Goal: Information Seeking & Learning: Learn about a topic

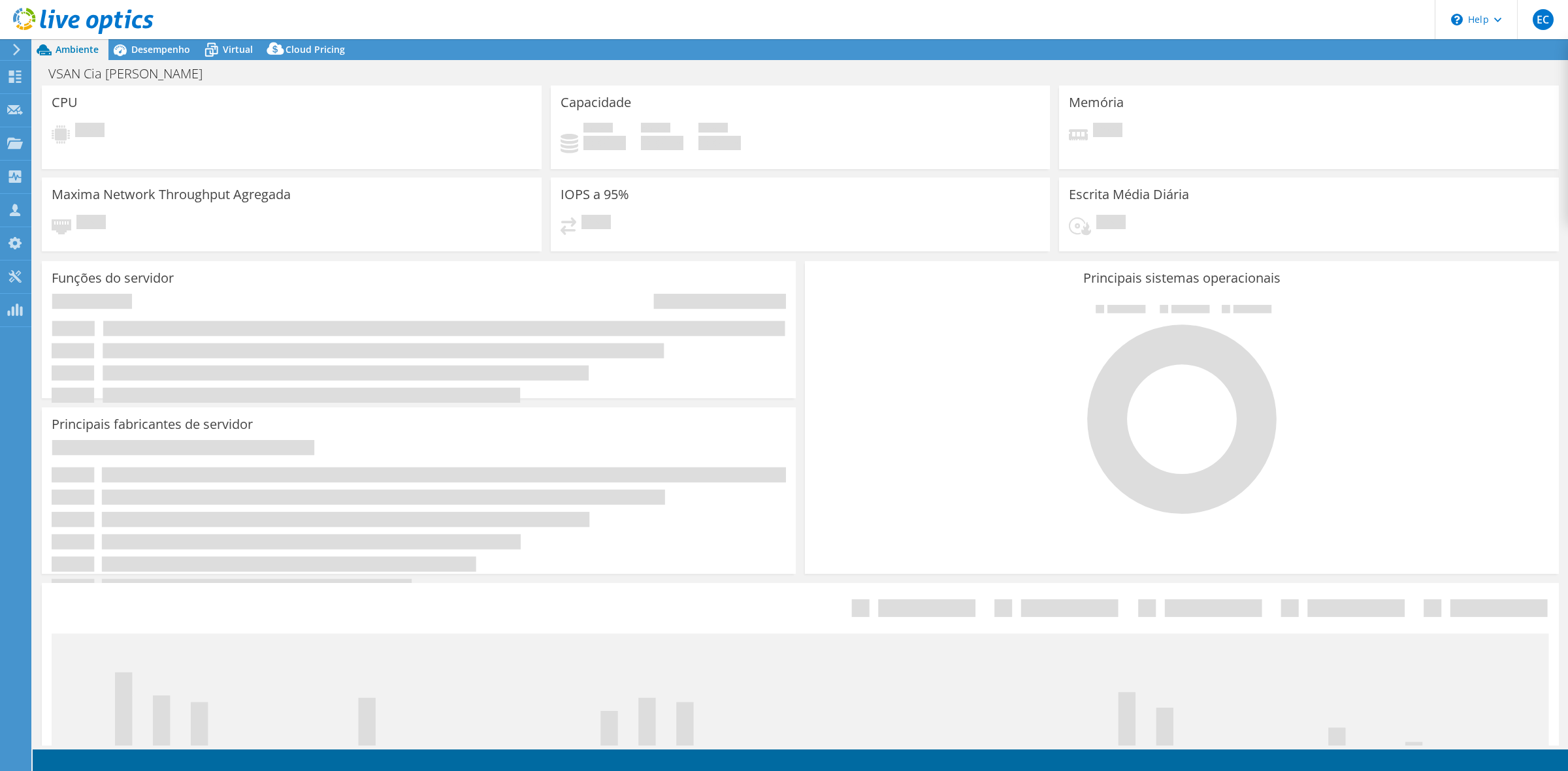
select select "SouthAmerica"
select select "USD"
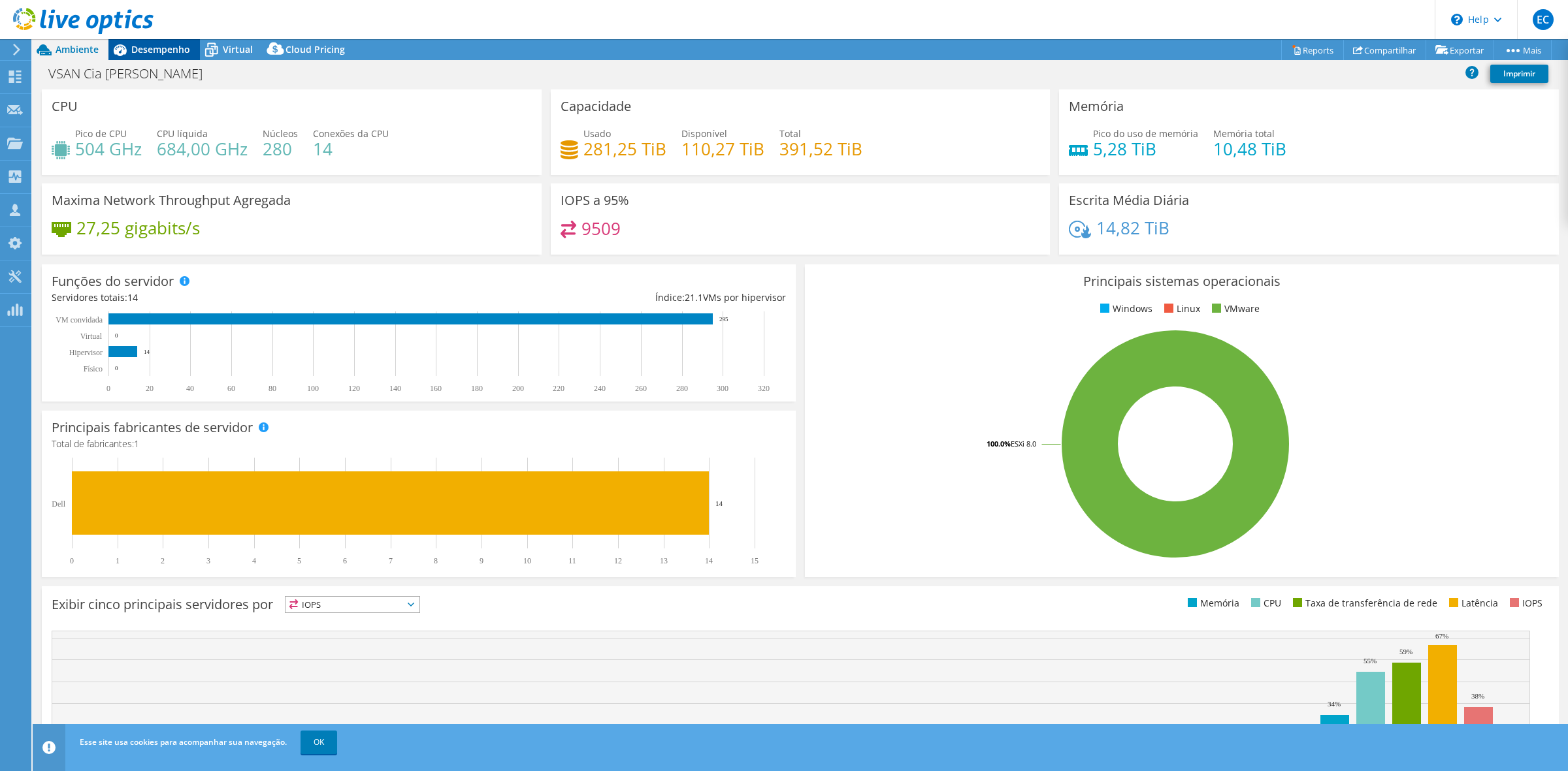
click at [171, 41] on div "Desempenho" at bounding box center [154, 50] width 91 height 21
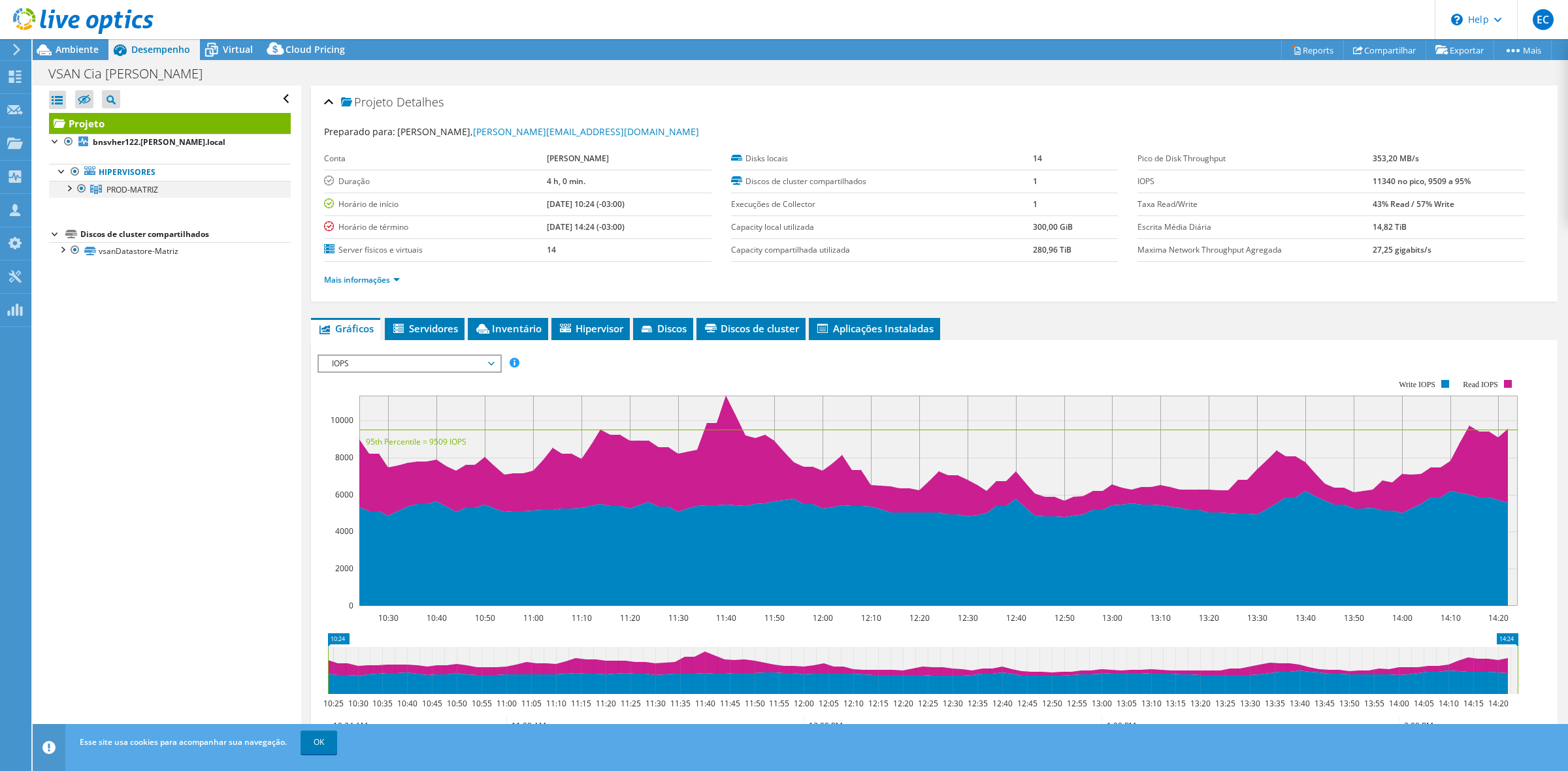
click at [71, 186] on div at bounding box center [68, 187] width 13 height 13
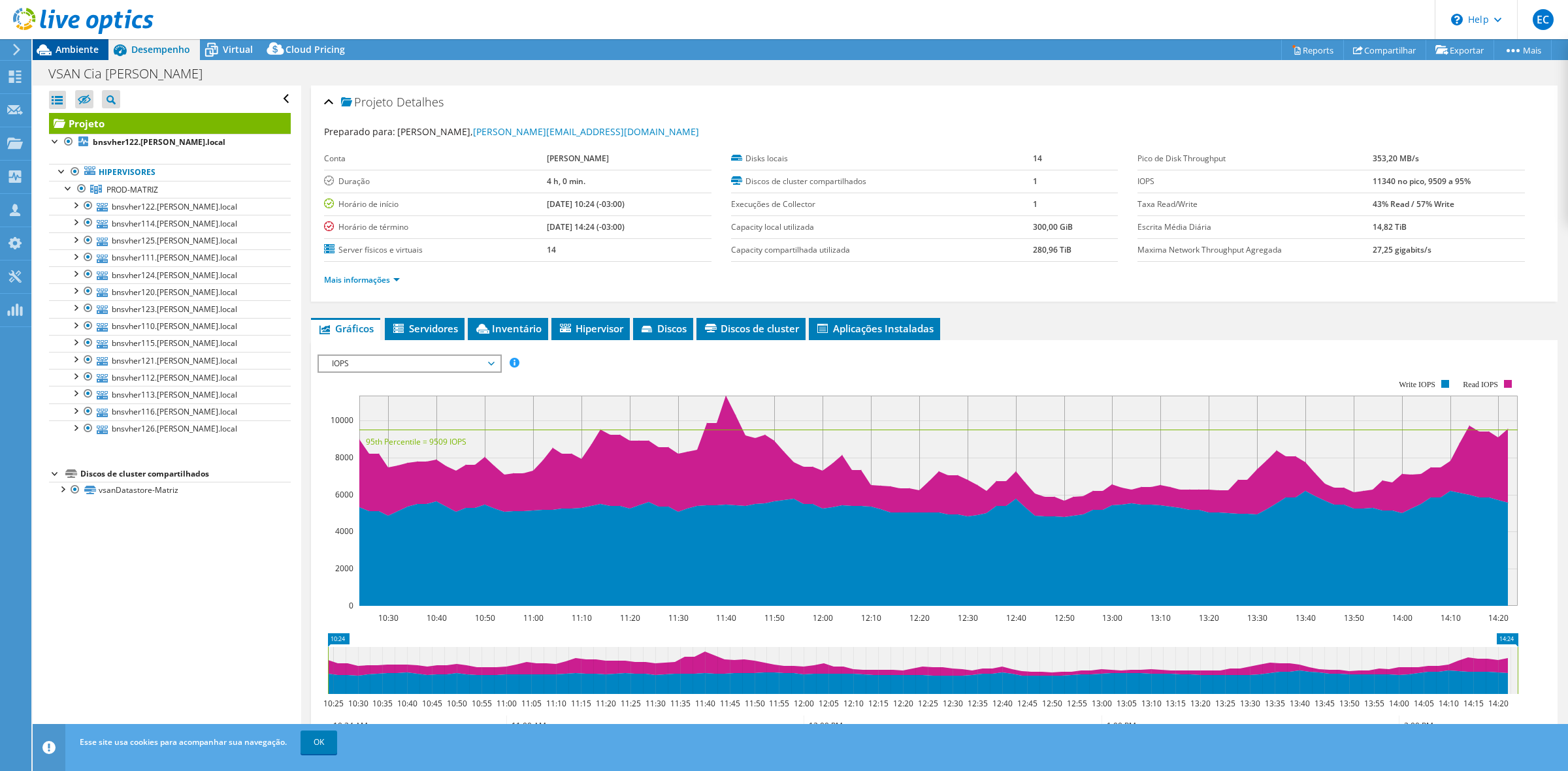
click at [74, 53] on span "Ambiente" at bounding box center [77, 50] width 43 height 13
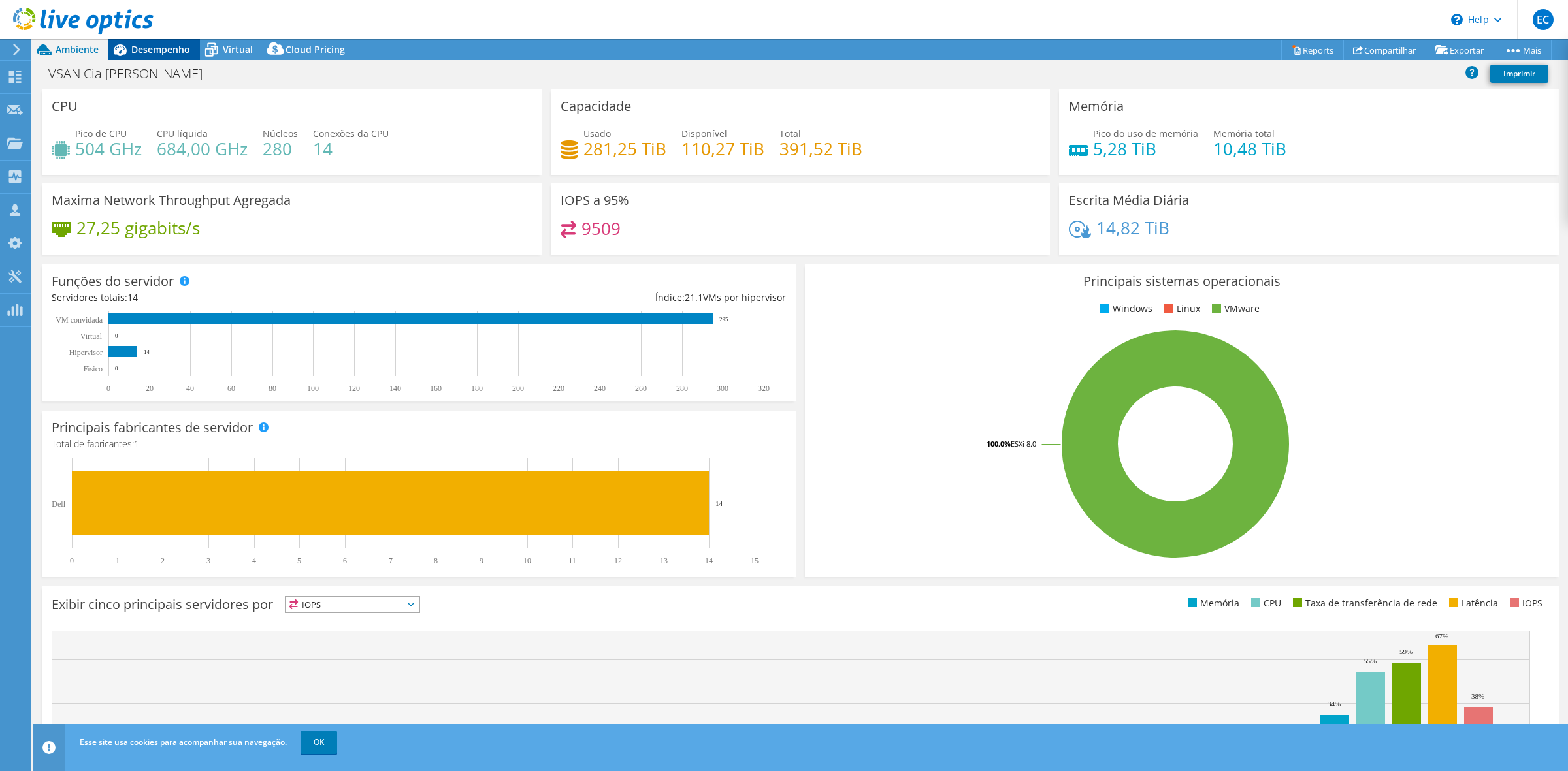
click at [157, 43] on span "Desempenho" at bounding box center [160, 50] width 59 height 13
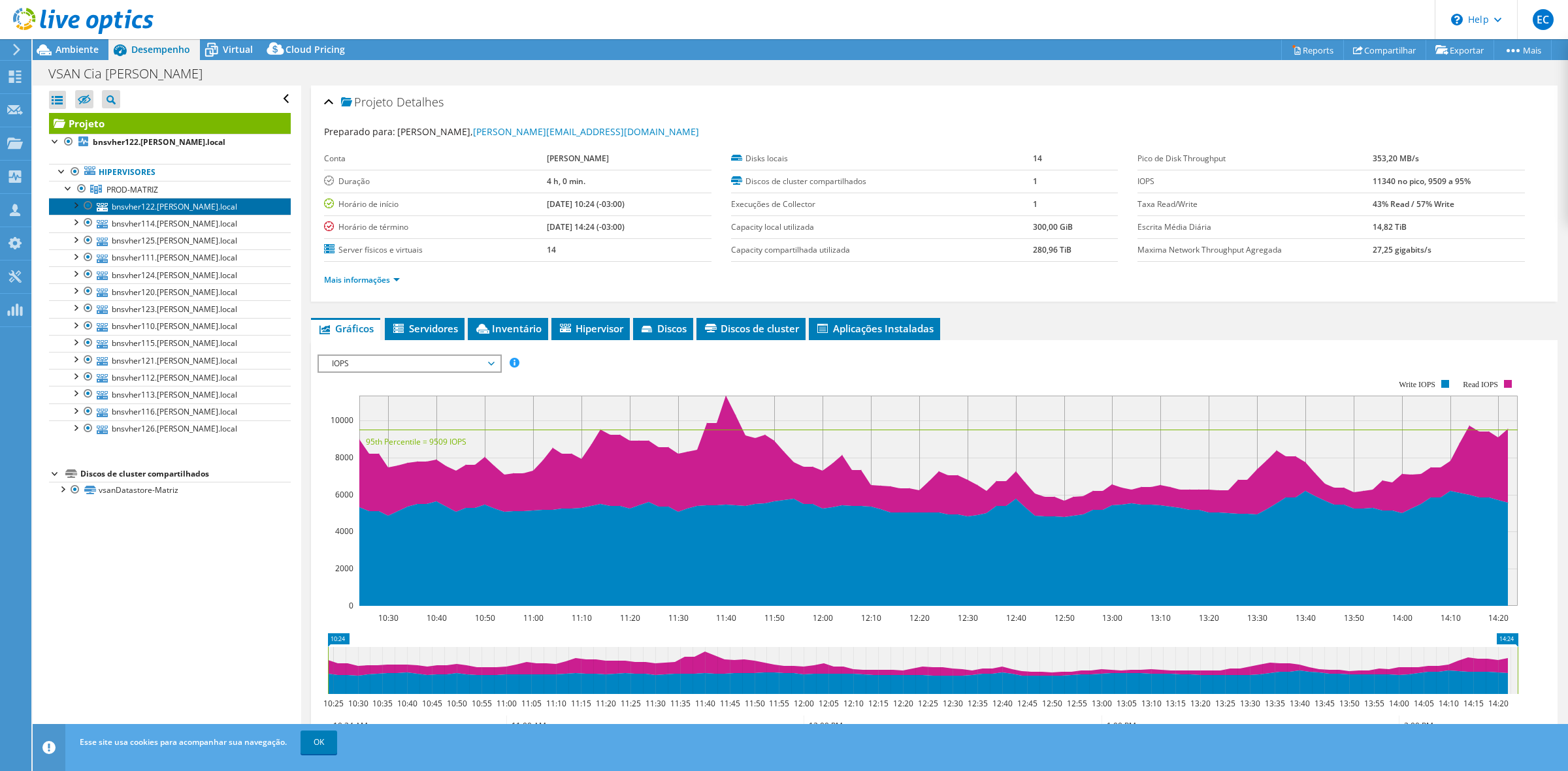
click at [129, 214] on link "bnsvher122.[PERSON_NAME].local" at bounding box center [169, 207] width 241 height 17
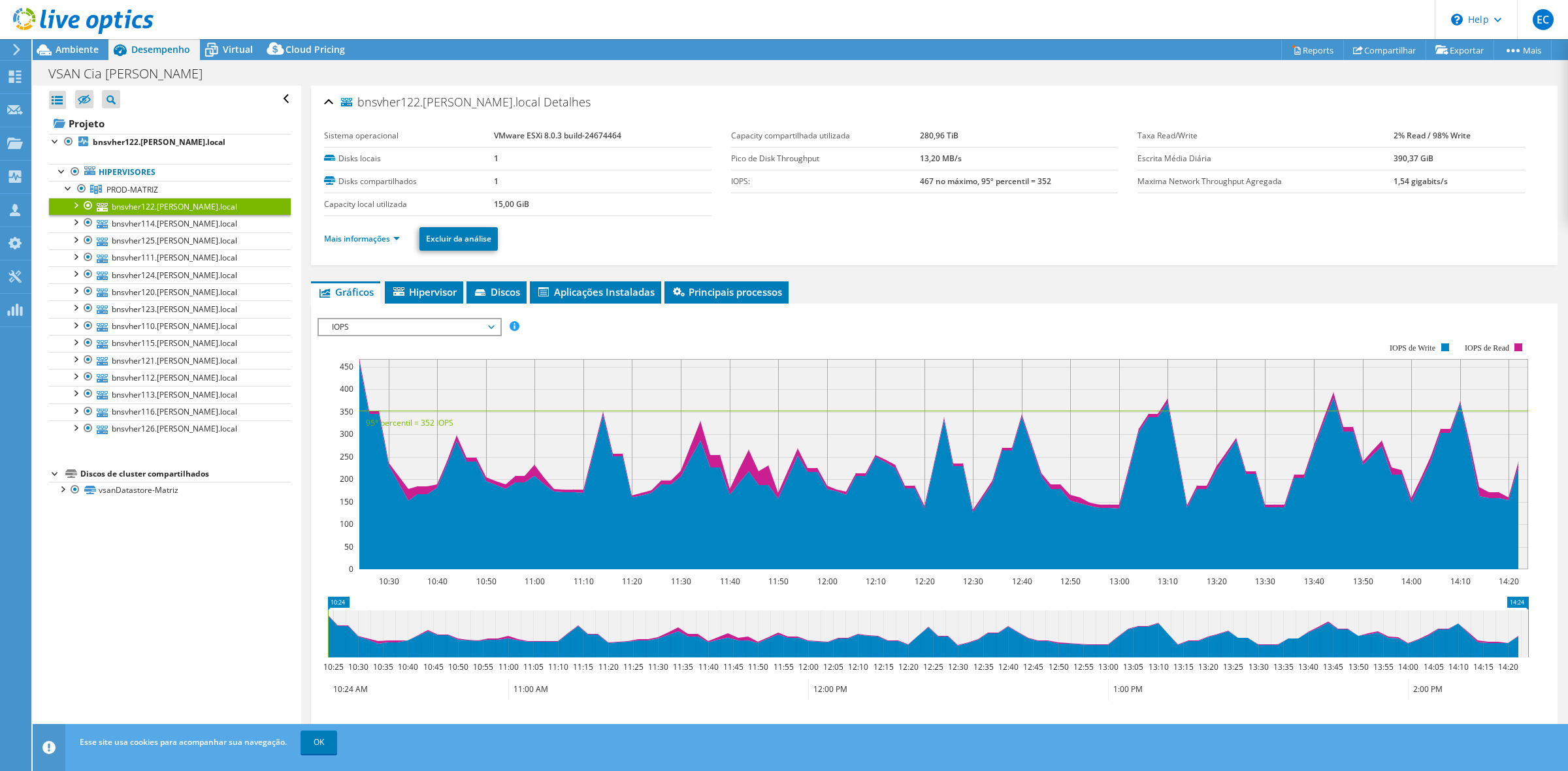
drag, startPoint x: 628, startPoint y: 132, endPoint x: 478, endPoint y: 139, distance: 150.2
click at [478, 139] on tr "Sistema operacional VMware ESXi 8.0.3 build-24674464" at bounding box center [517, 136] width 388 height 23
copy tr "VMware ESXi 8.0.3 build-24674464"
click at [171, 226] on link "bnsvher114.[PERSON_NAME].local" at bounding box center [169, 223] width 241 height 17
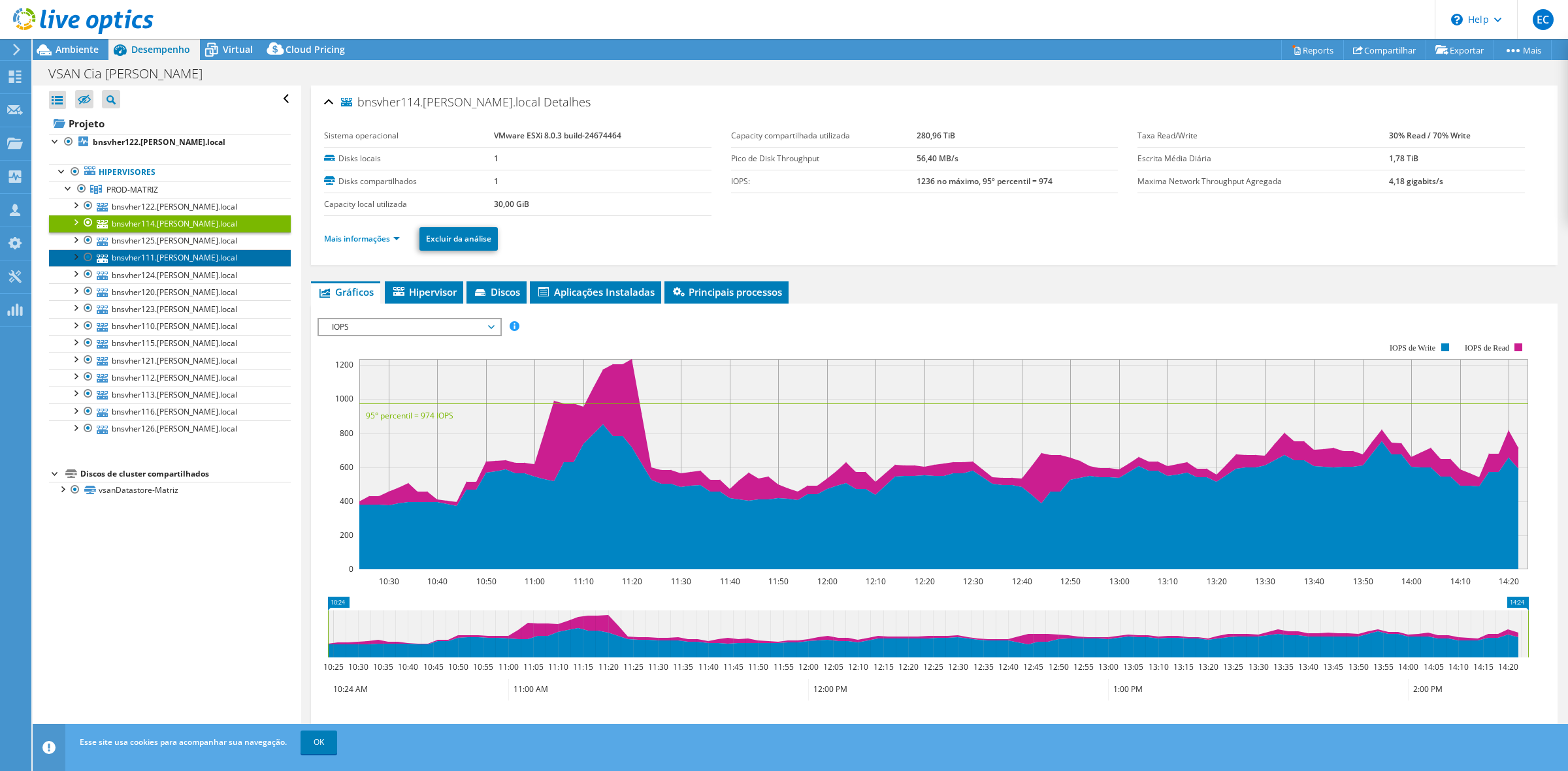
click at [168, 255] on link "bnsvher111.[PERSON_NAME].local" at bounding box center [169, 258] width 241 height 17
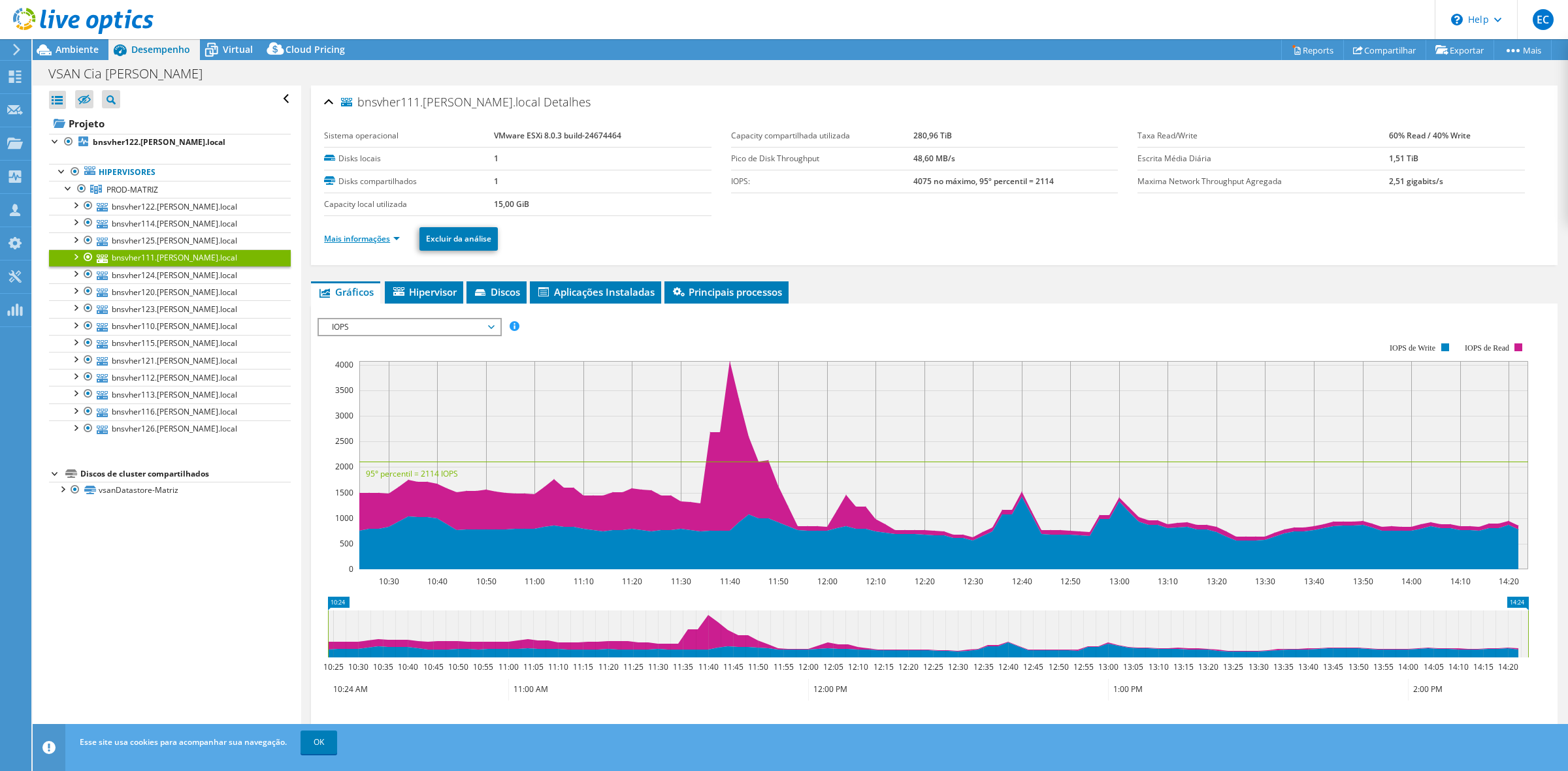
click at [382, 243] on link "Mais informações" at bounding box center [362, 239] width 75 height 11
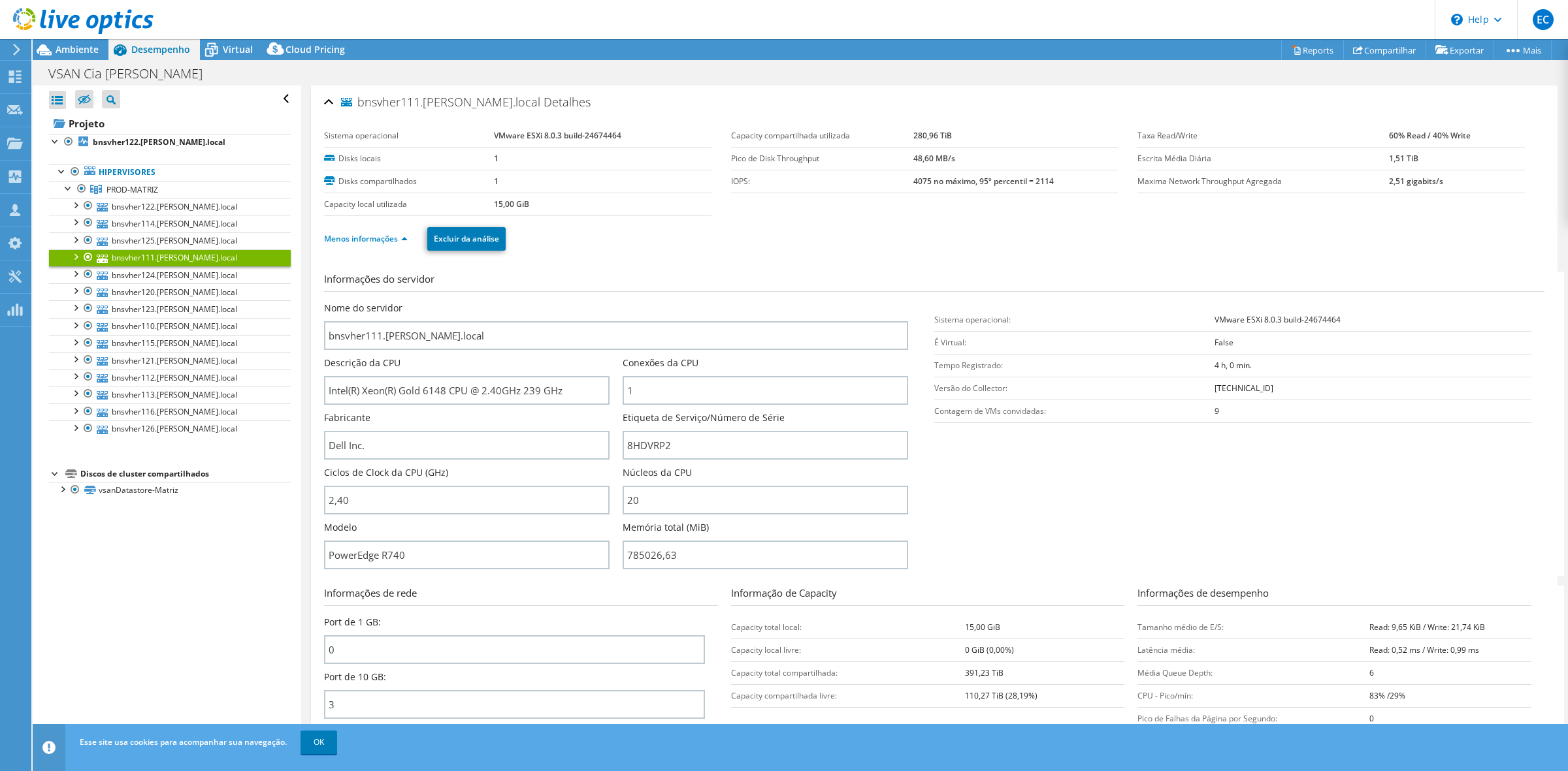
drag, startPoint x: 652, startPoint y: 79, endPoint x: 608, endPoint y: 99, distance: 48.3
click at [608, 99] on div "bnsvher111.[PERSON_NAME].local Detalhes" at bounding box center [934, 103] width 1220 height 28
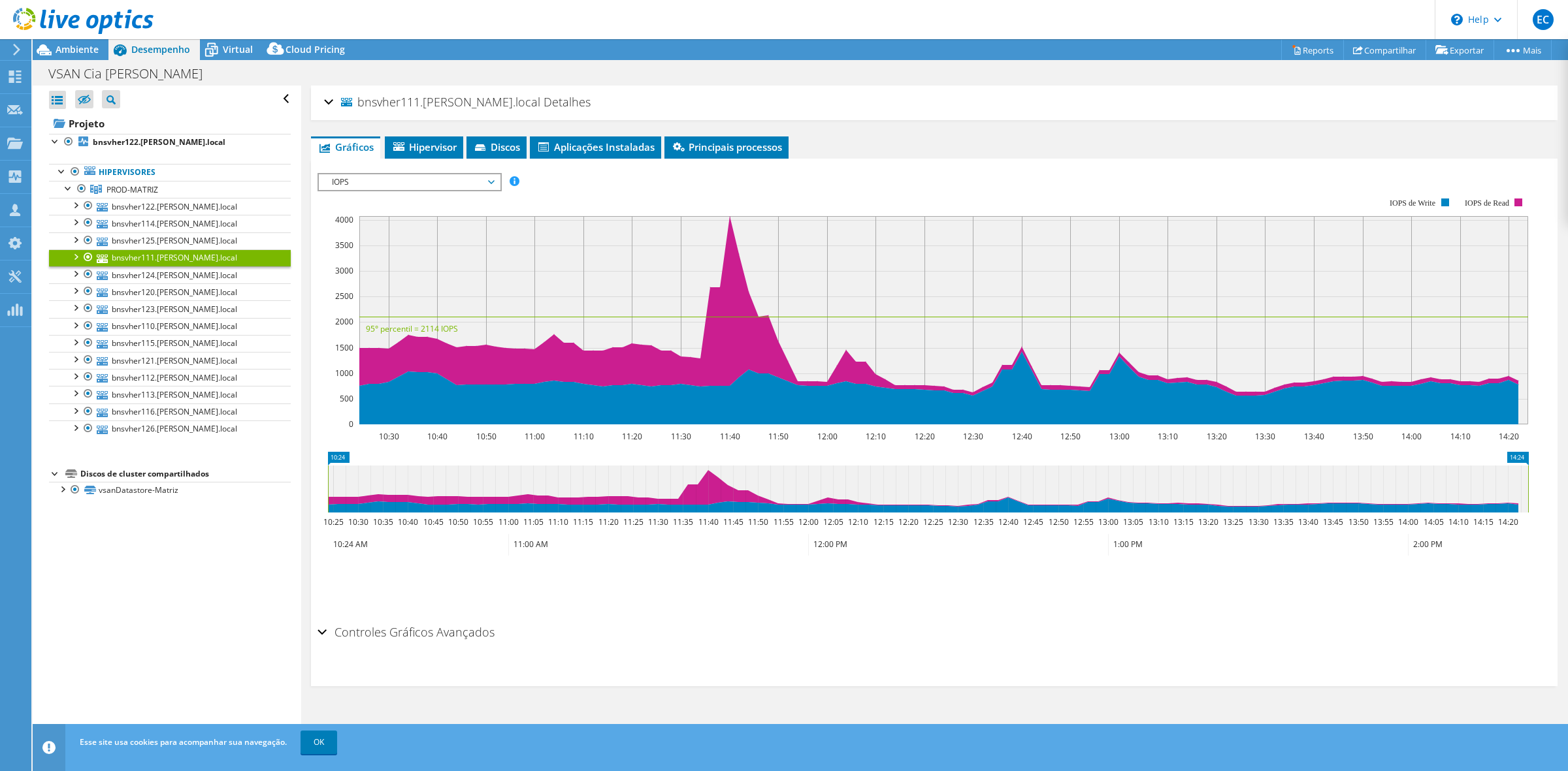
click at [608, 99] on div "bnsvher111.[PERSON_NAME].local Detalhes" at bounding box center [934, 103] width 1220 height 28
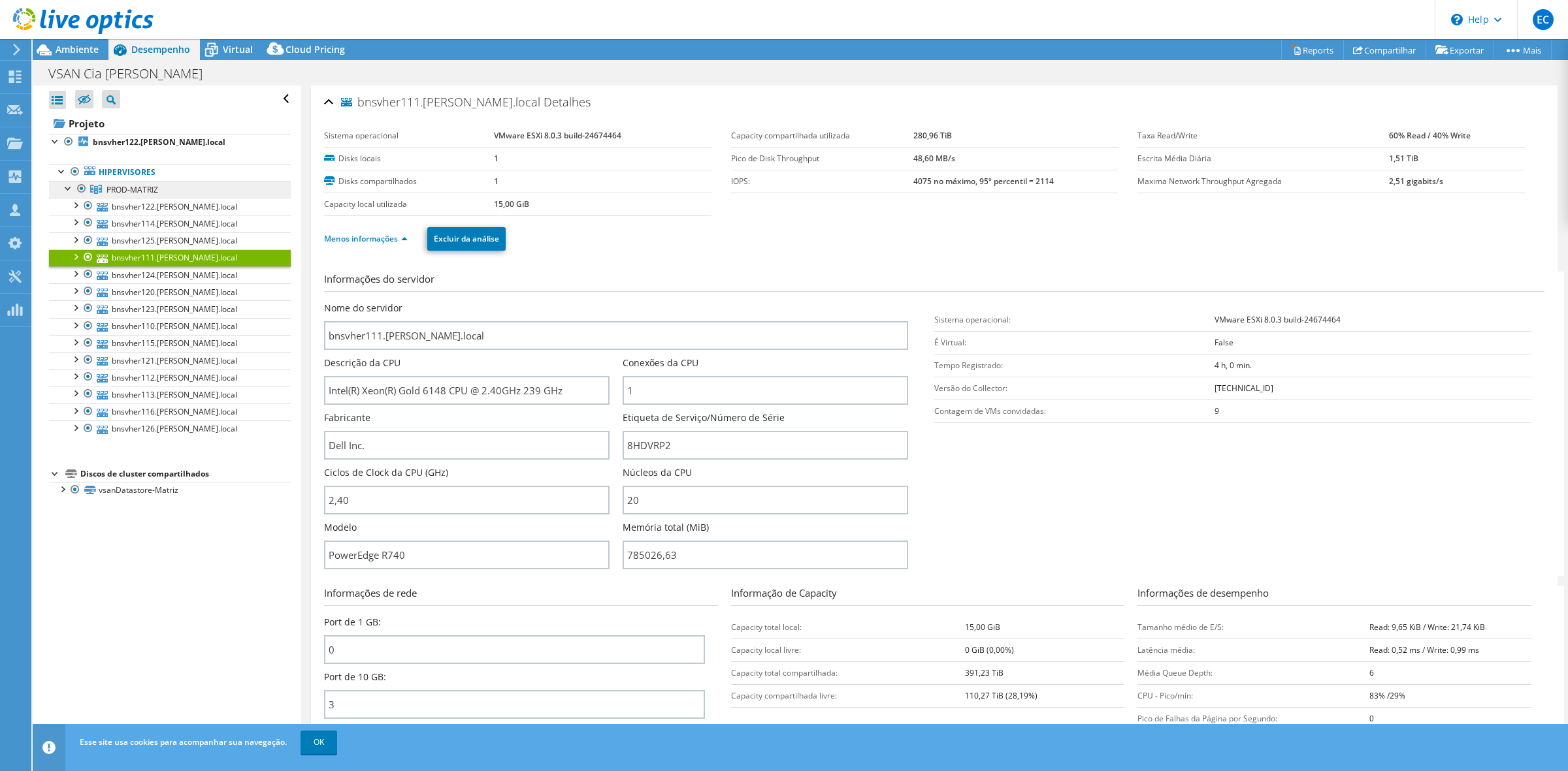
click at [138, 187] on span "PROD-MATRIZ" at bounding box center [132, 189] width 52 height 11
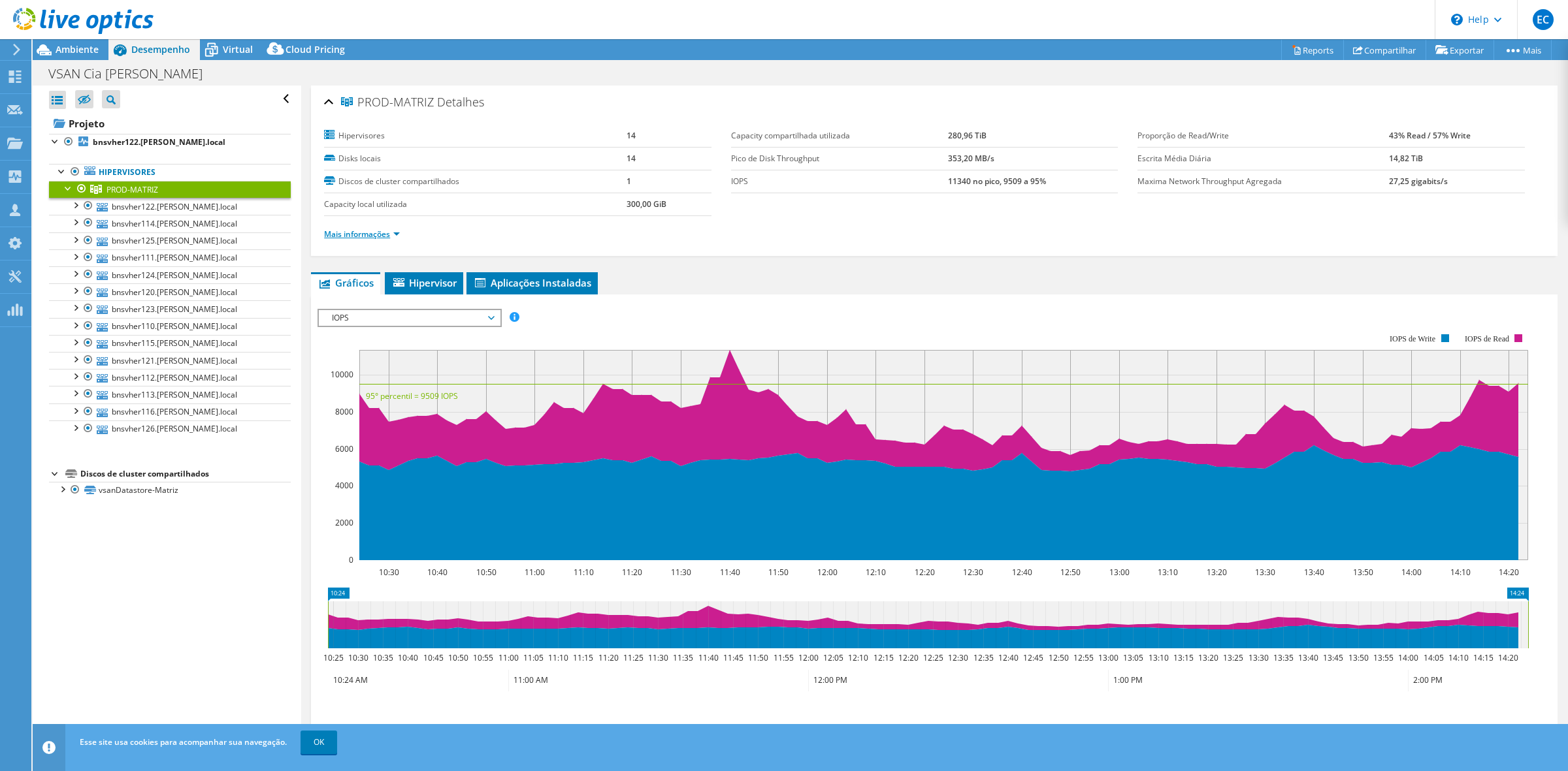
click at [387, 233] on link "Mais informações" at bounding box center [362, 234] width 75 height 11
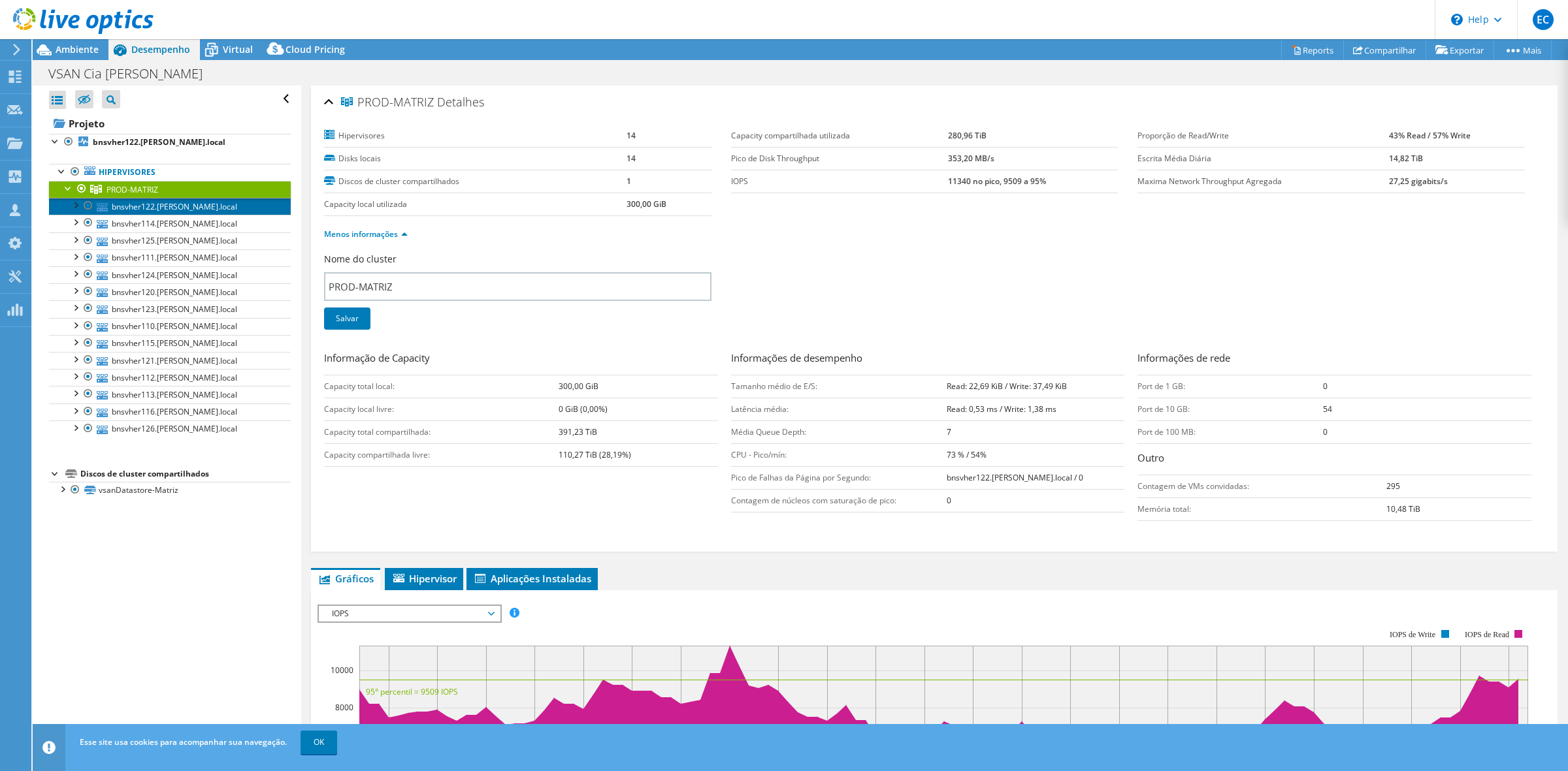
click at [167, 210] on link "bnsvher122.[PERSON_NAME].local" at bounding box center [169, 207] width 241 height 17
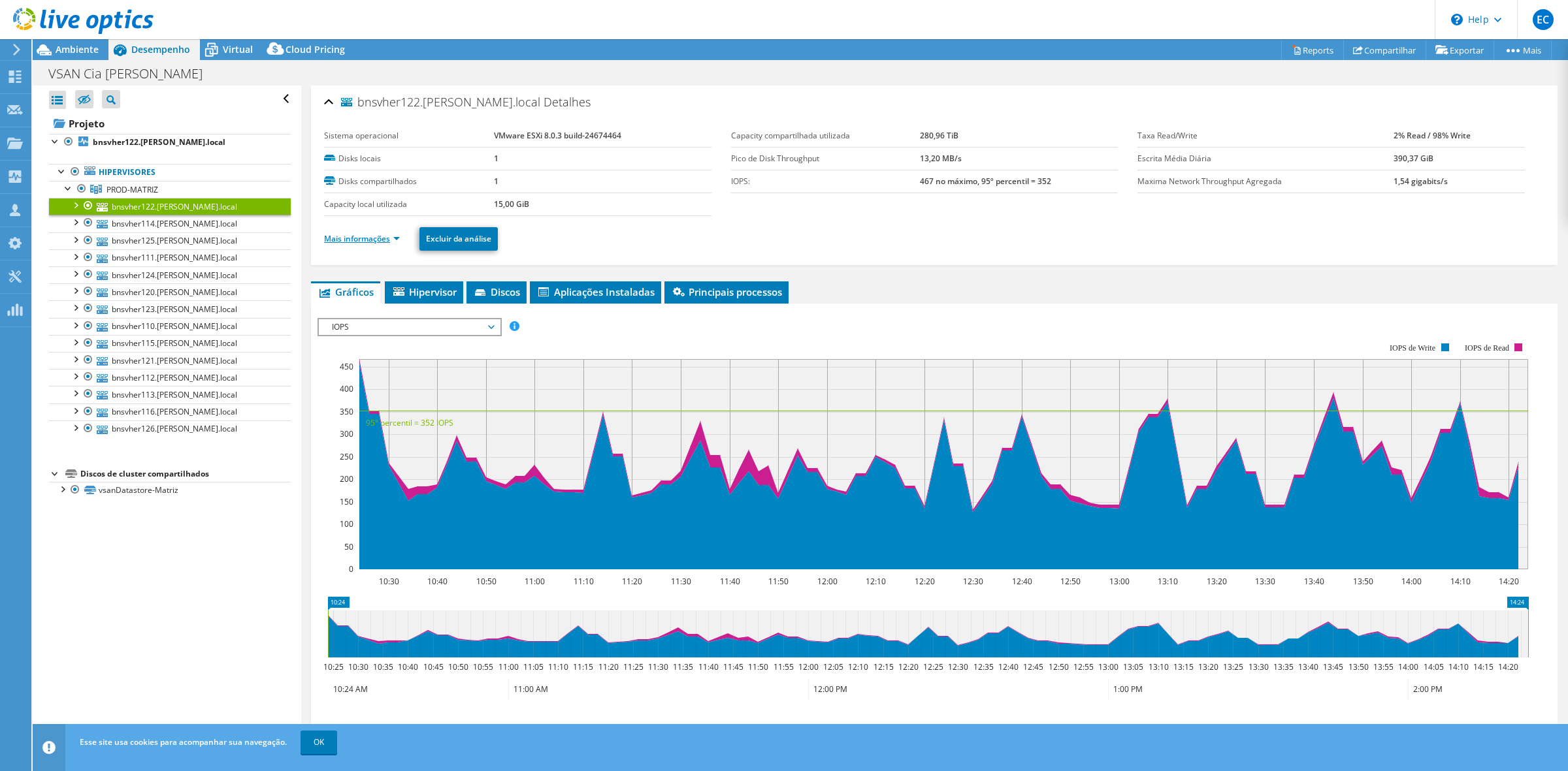
click at [388, 241] on link "Mais informações" at bounding box center [362, 239] width 75 height 11
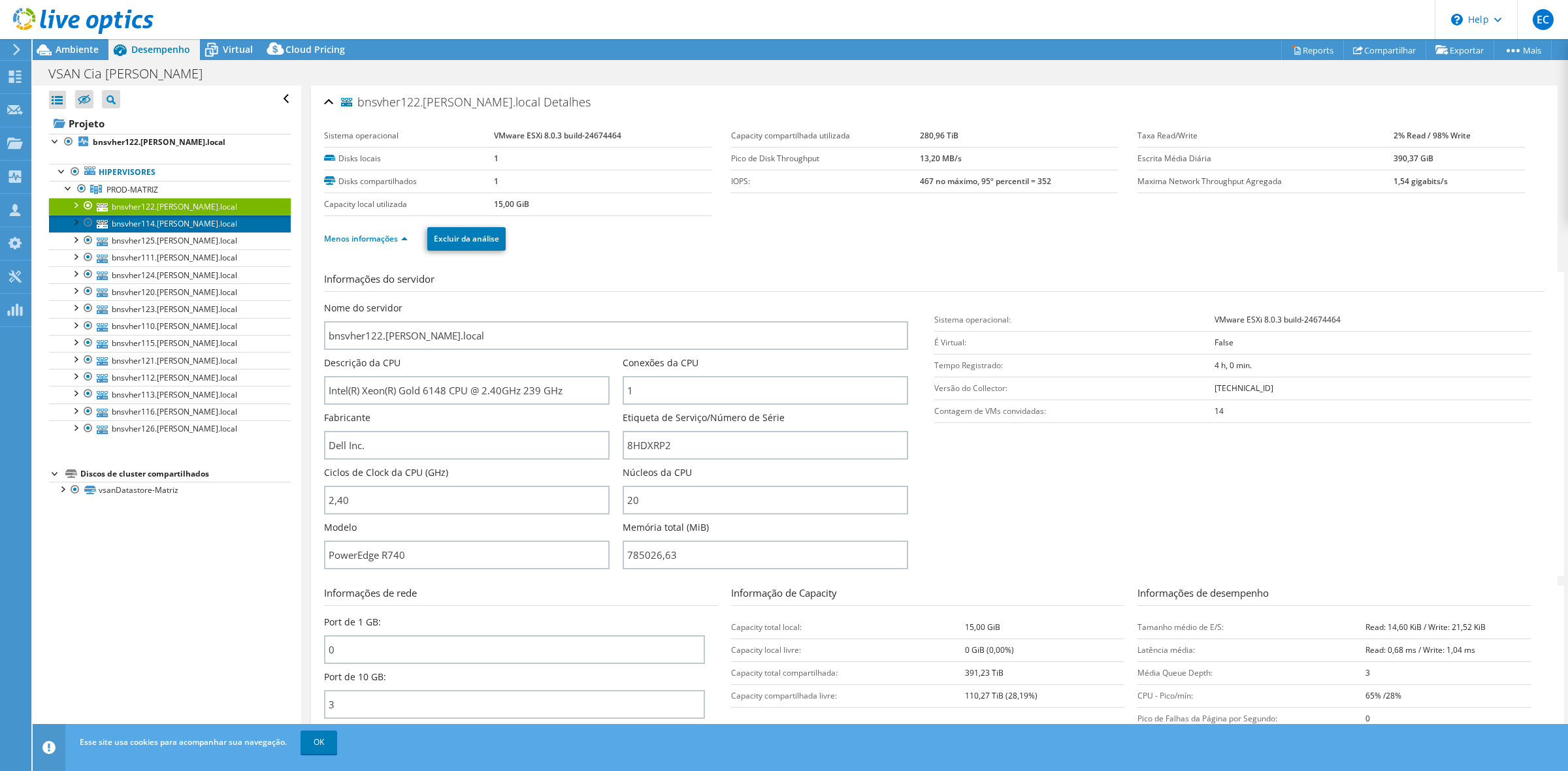
click at [190, 222] on link "bnsvher114.[PERSON_NAME].local" at bounding box center [169, 223] width 241 height 17
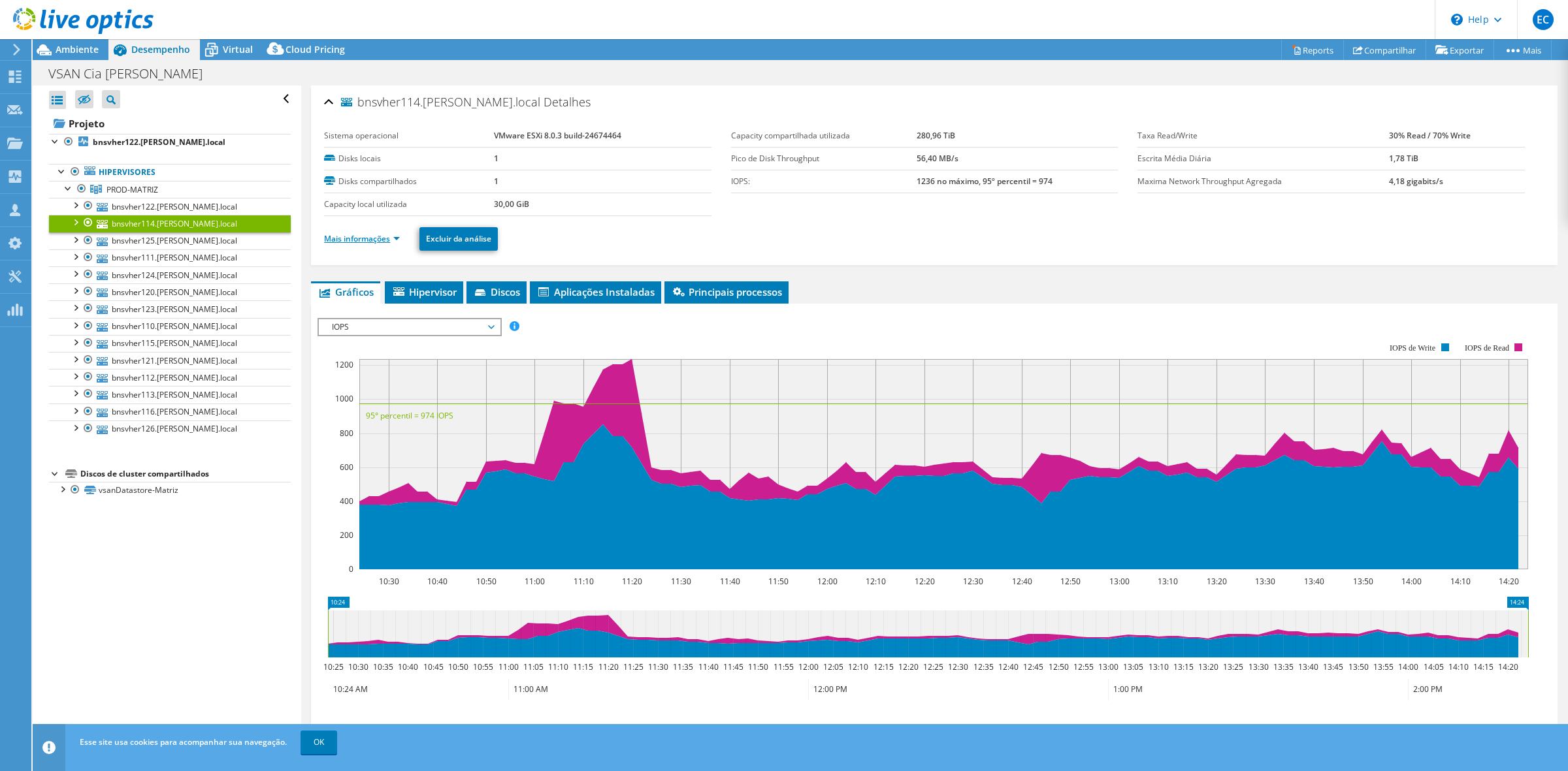
click at [396, 236] on link "Mais informações" at bounding box center [362, 239] width 75 height 11
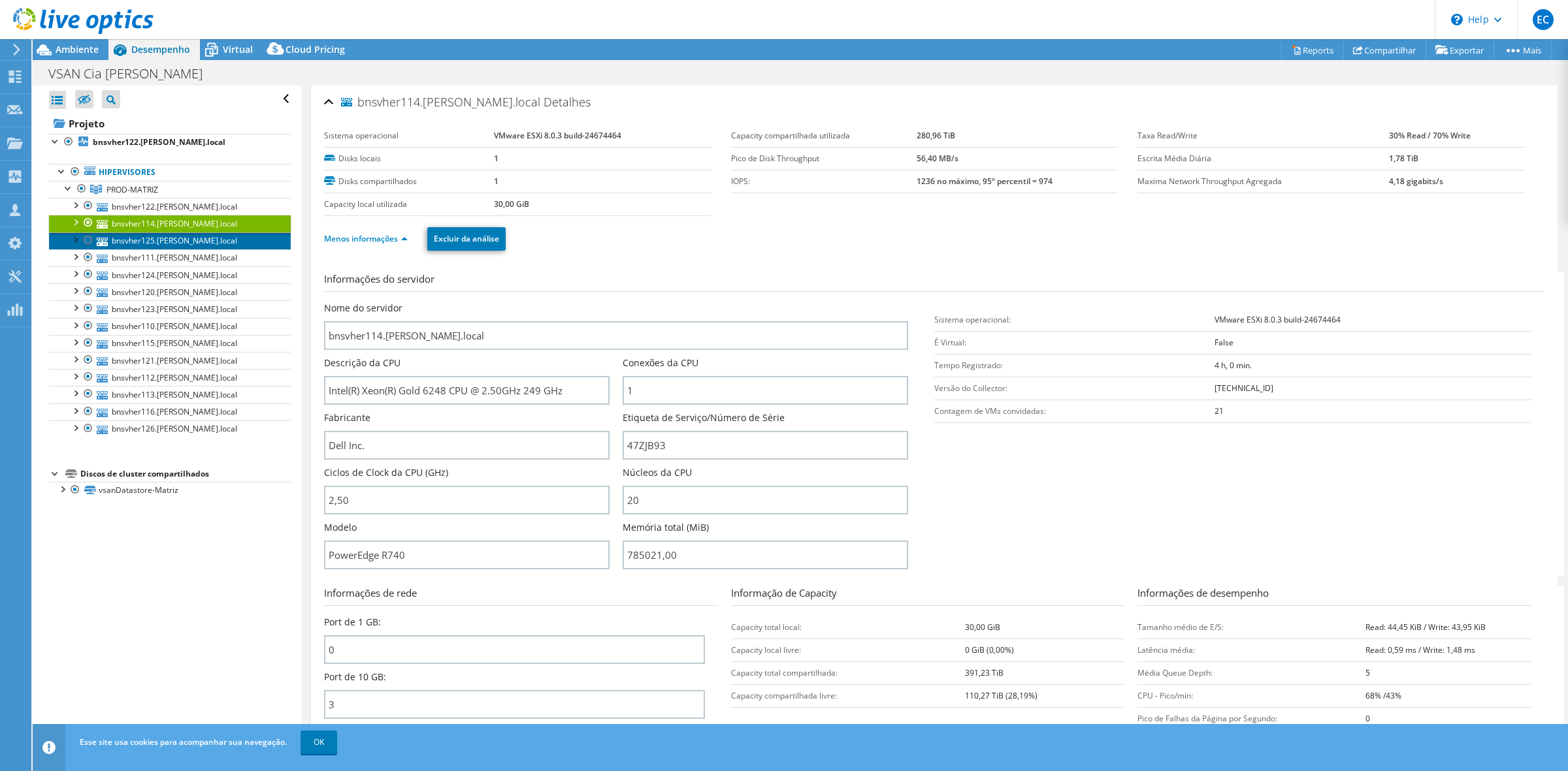
click at [173, 245] on link "bnsvher125.[PERSON_NAME].local" at bounding box center [169, 241] width 241 height 17
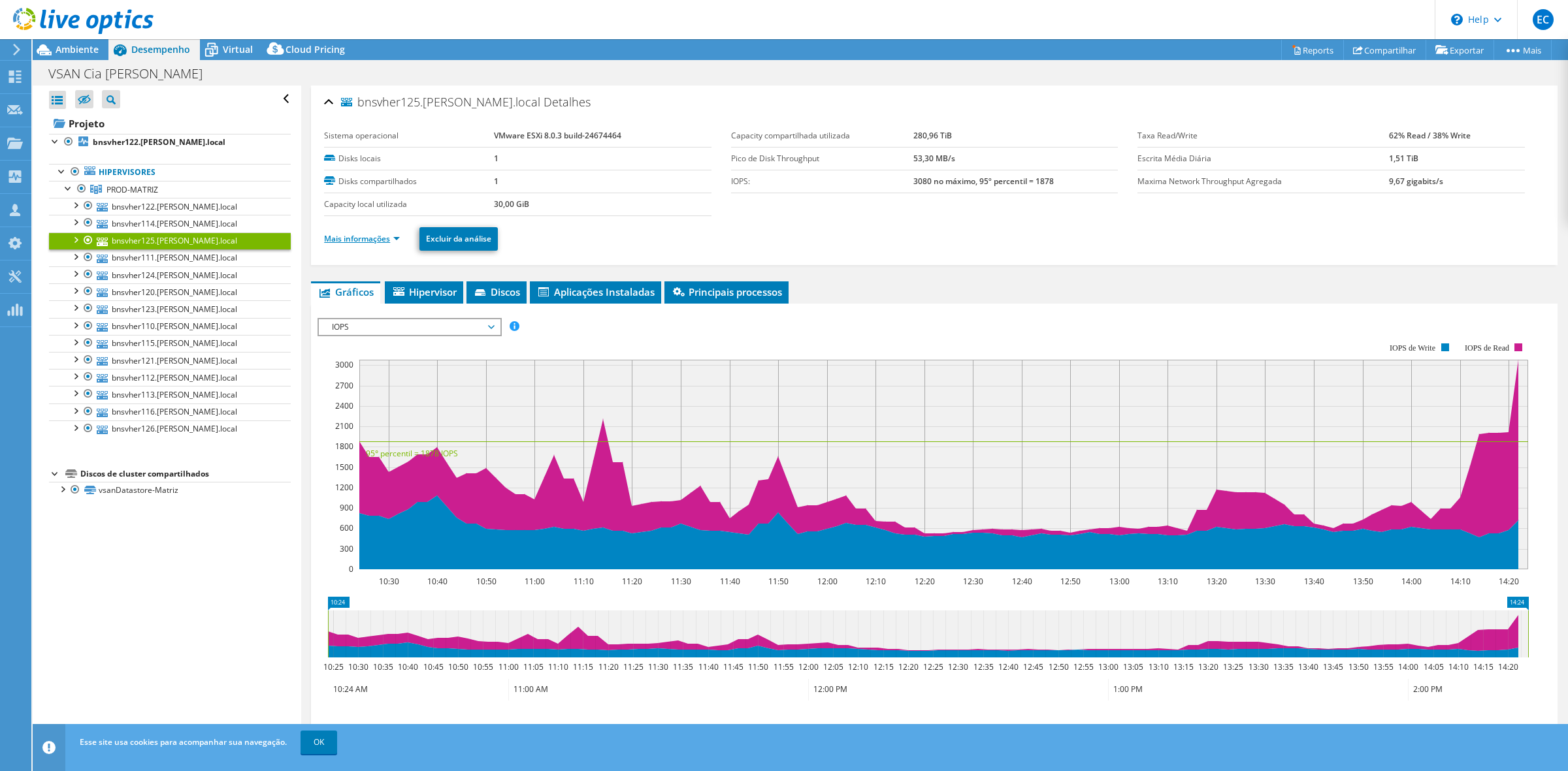
click at [374, 233] on link "Mais informações" at bounding box center [362, 239] width 75 height 11
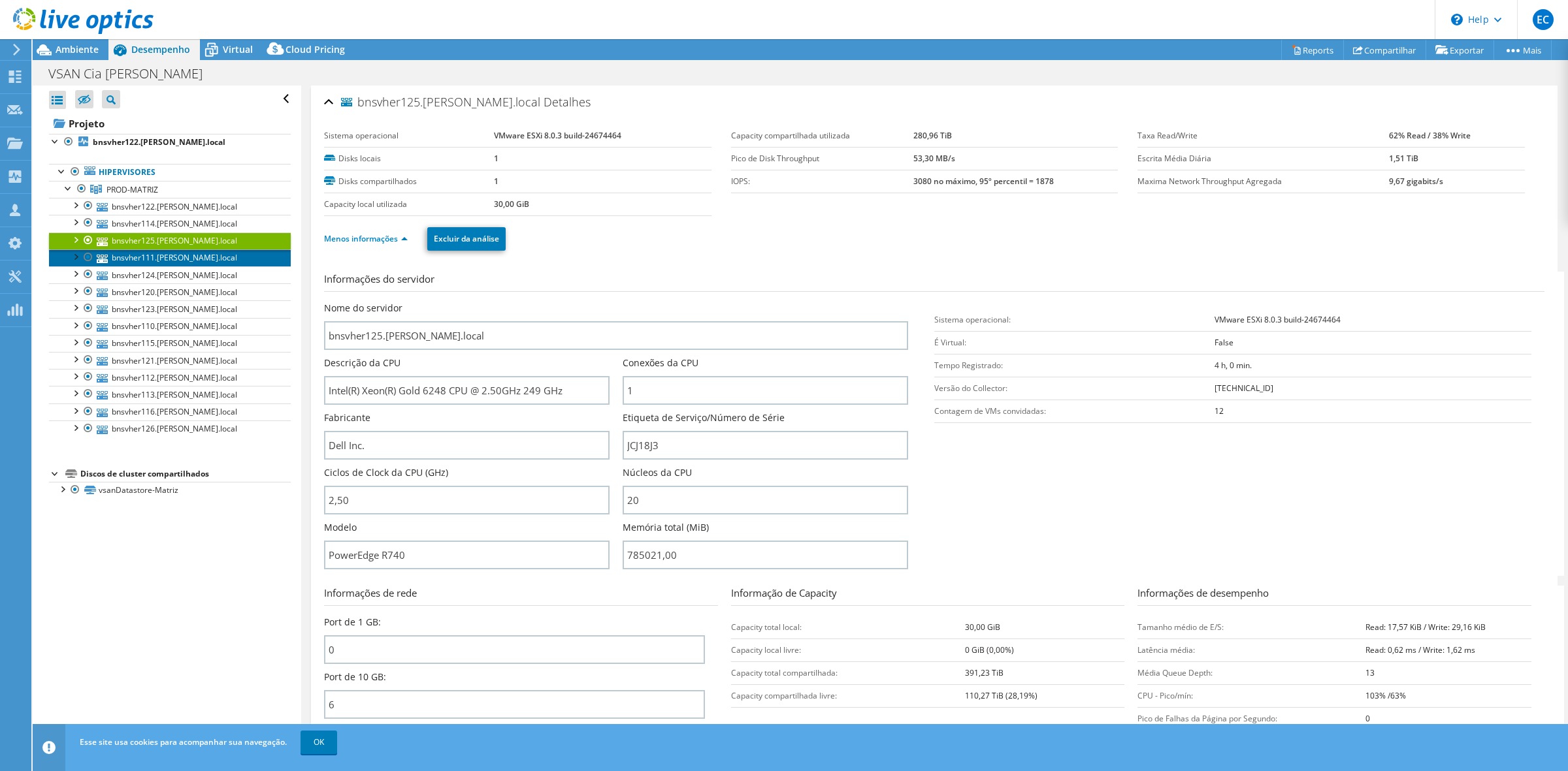
click at [145, 259] on link "bnsvher111.[PERSON_NAME].local" at bounding box center [169, 258] width 241 height 17
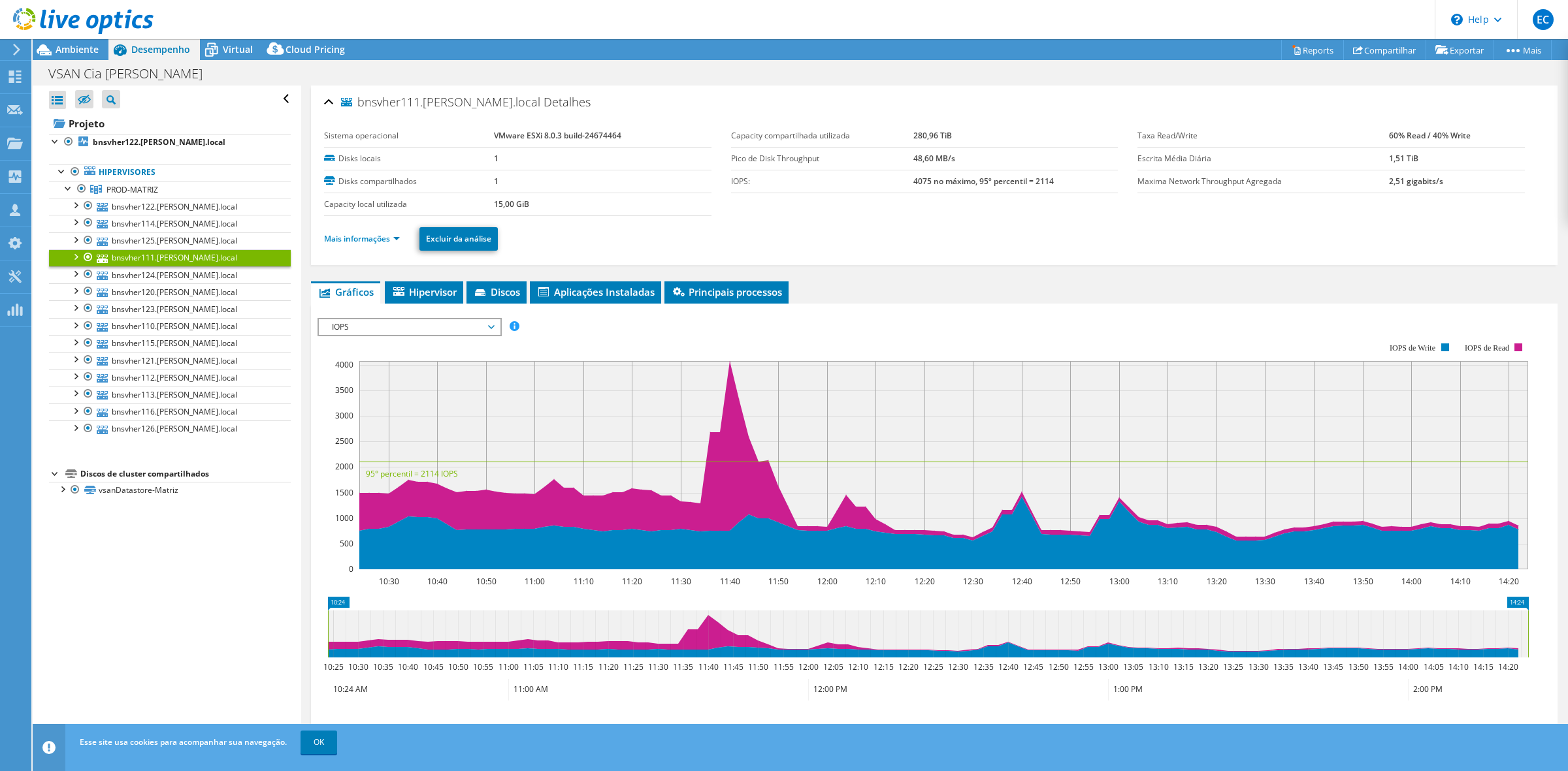
click at [407, 240] on li "Mais informações" at bounding box center [366, 239] width 83 height 14
click at [403, 239] on li "Mais informações" at bounding box center [366, 239] width 83 height 14
click at [396, 237] on link "Mais informações" at bounding box center [362, 239] width 75 height 11
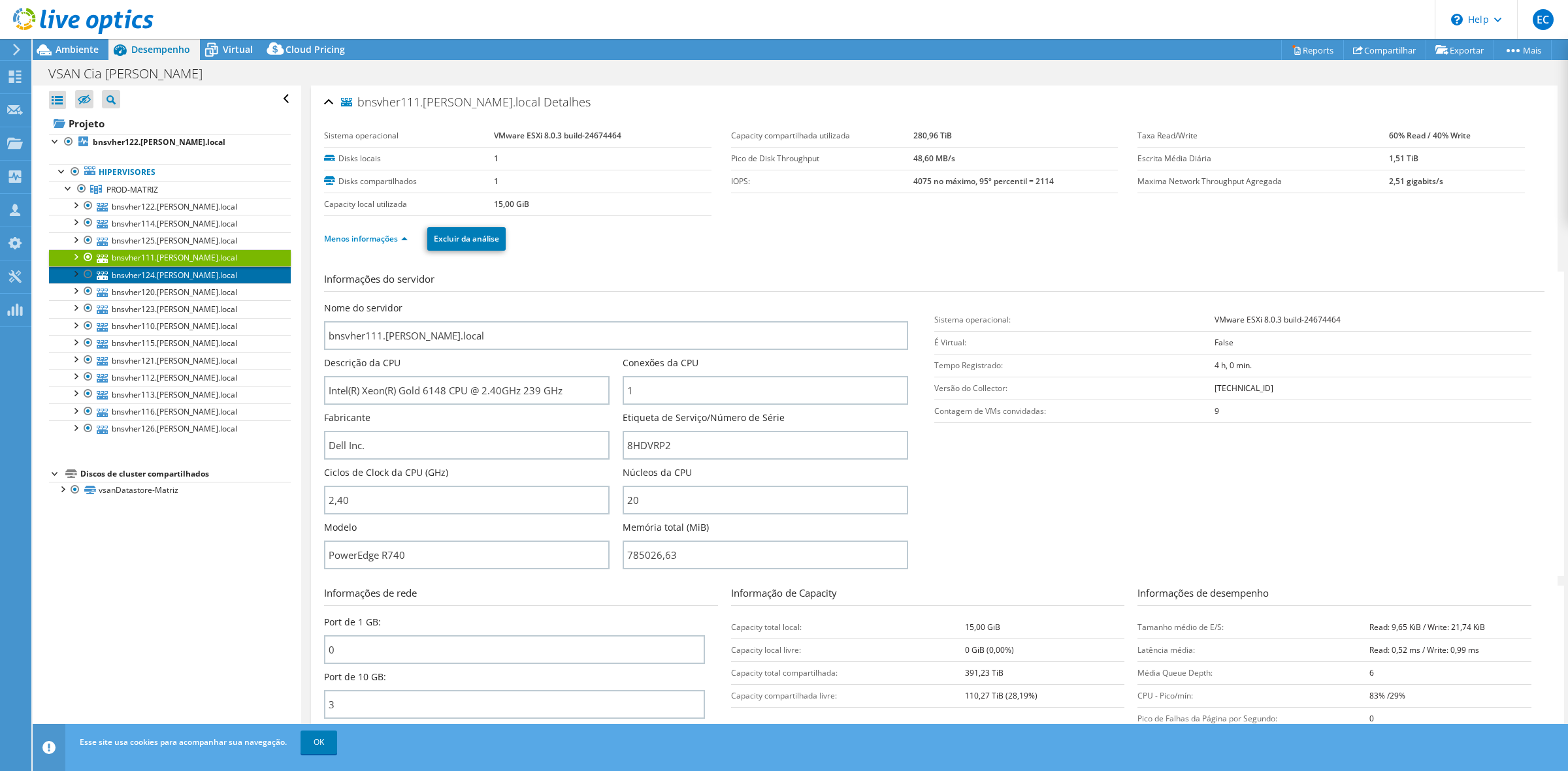
click at [201, 276] on link "bnsvher124.[PERSON_NAME].local" at bounding box center [169, 275] width 241 height 17
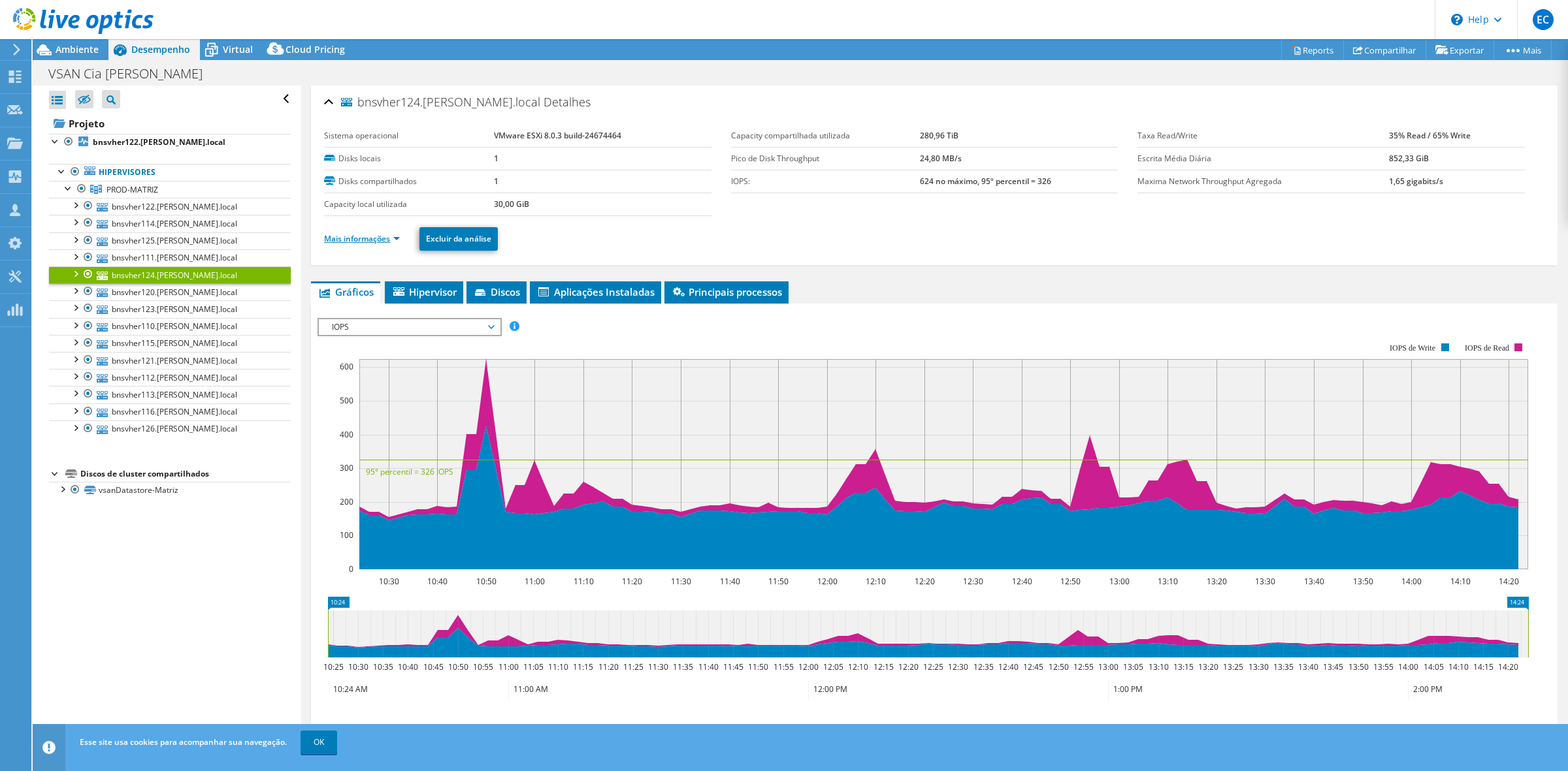
click at [388, 240] on link "Mais informações" at bounding box center [362, 239] width 75 height 11
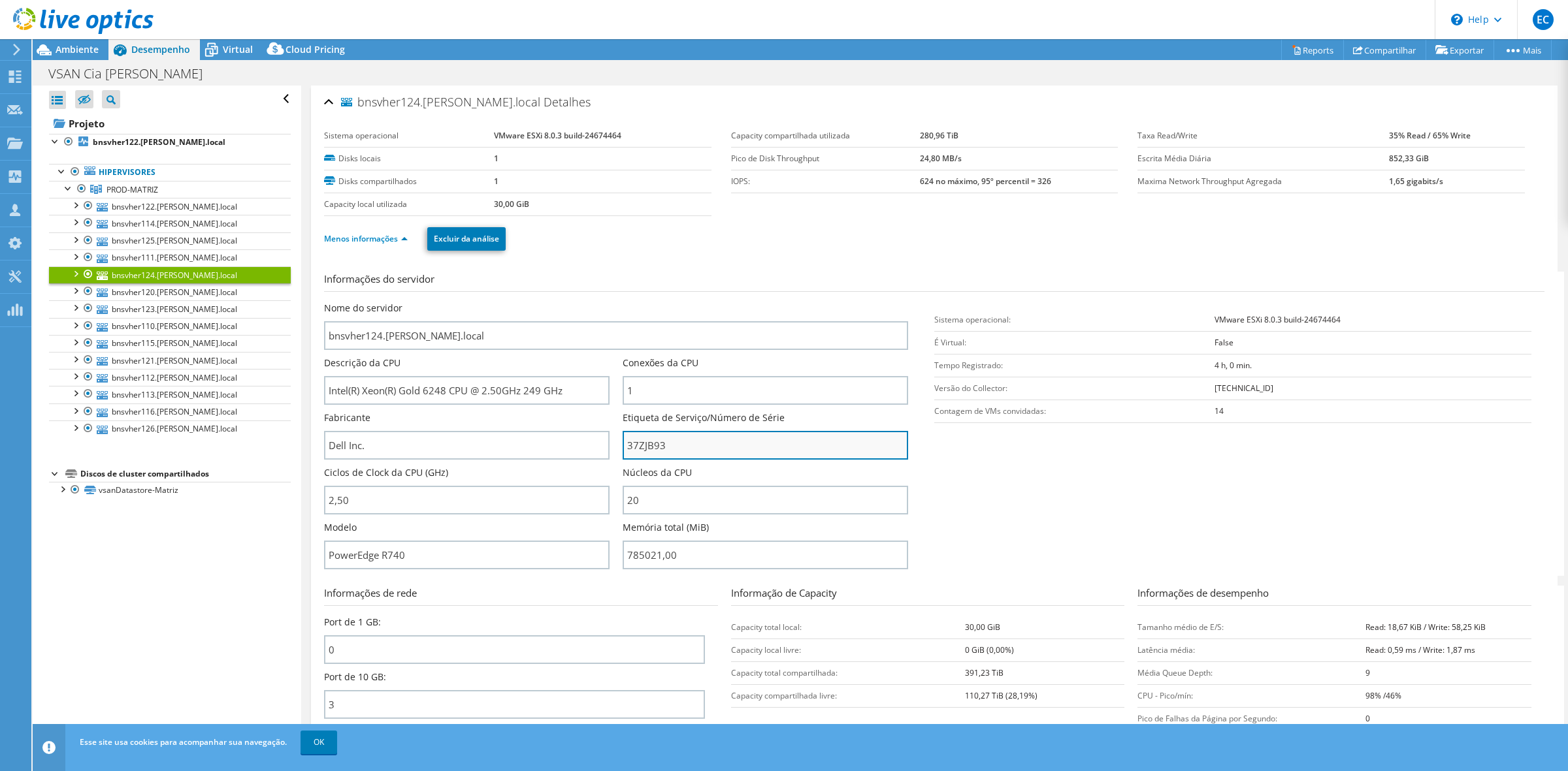
click at [643, 445] on input "37ZJB93" at bounding box center [765, 445] width 285 height 29
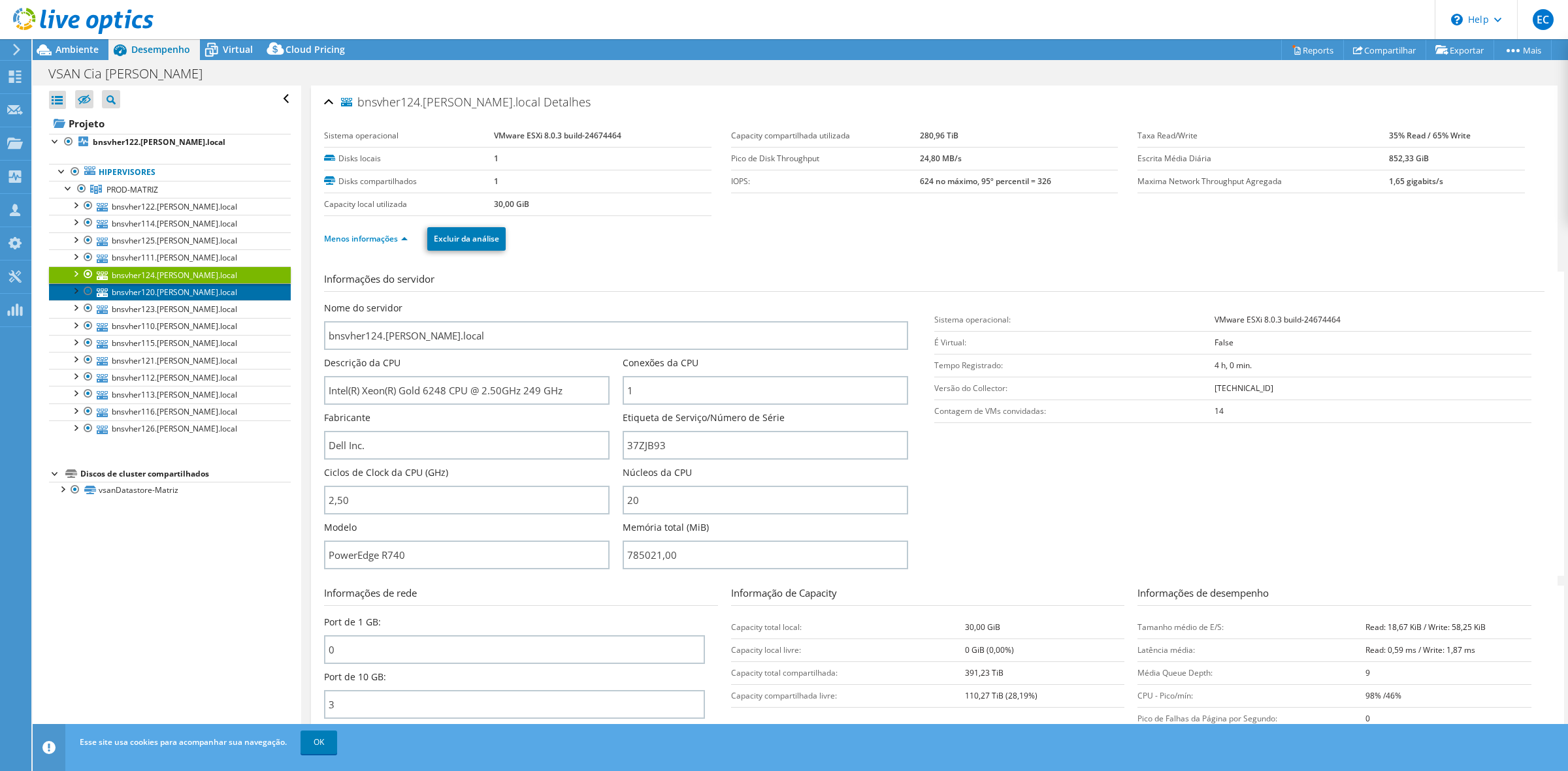
click at [184, 289] on link "bnsvher120.[PERSON_NAME].local" at bounding box center [169, 292] width 241 height 17
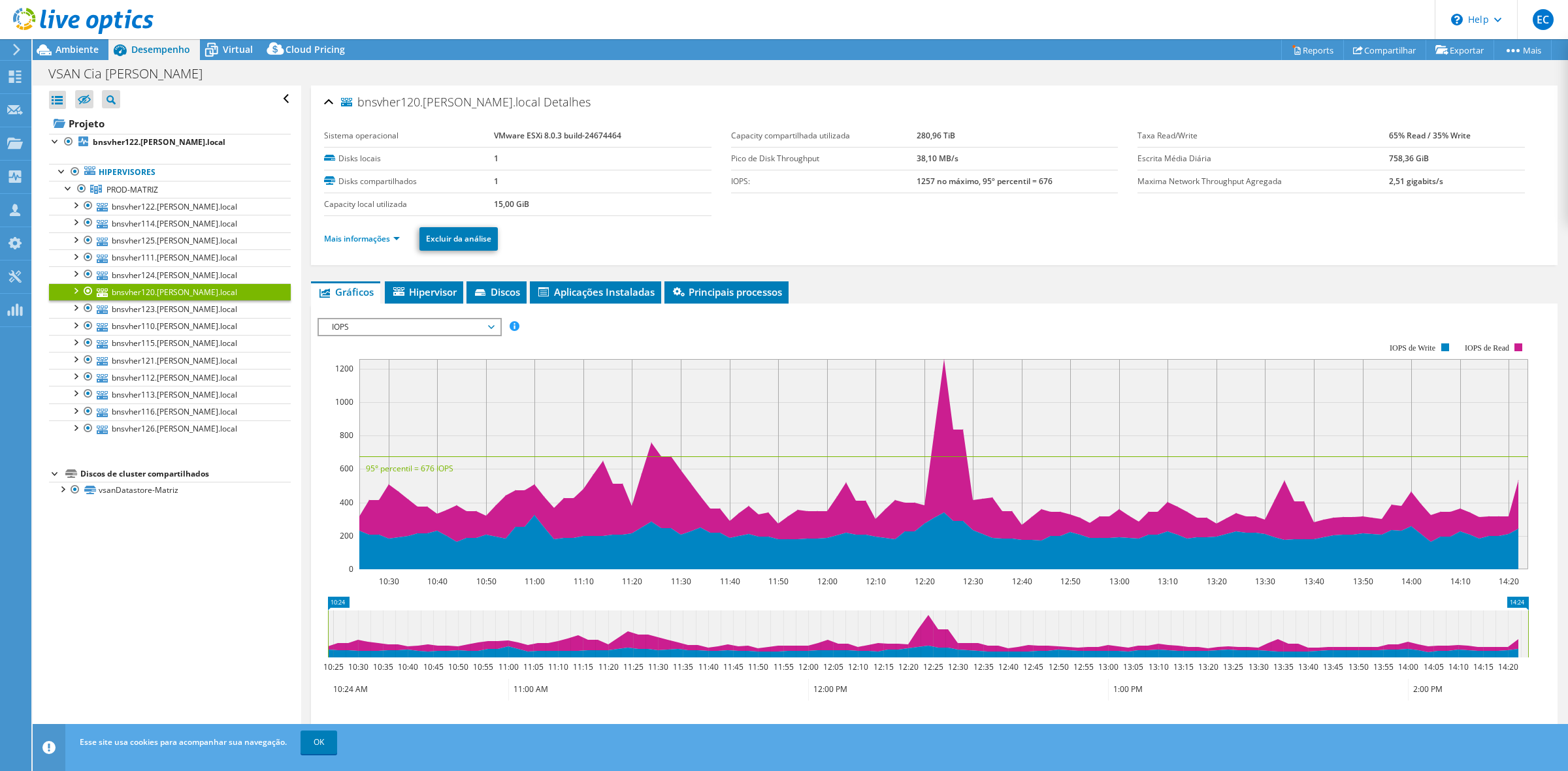
click at [394, 246] on li "Mais informações" at bounding box center [366, 239] width 83 height 14
click at [393, 240] on link "Mais informações" at bounding box center [362, 239] width 75 height 11
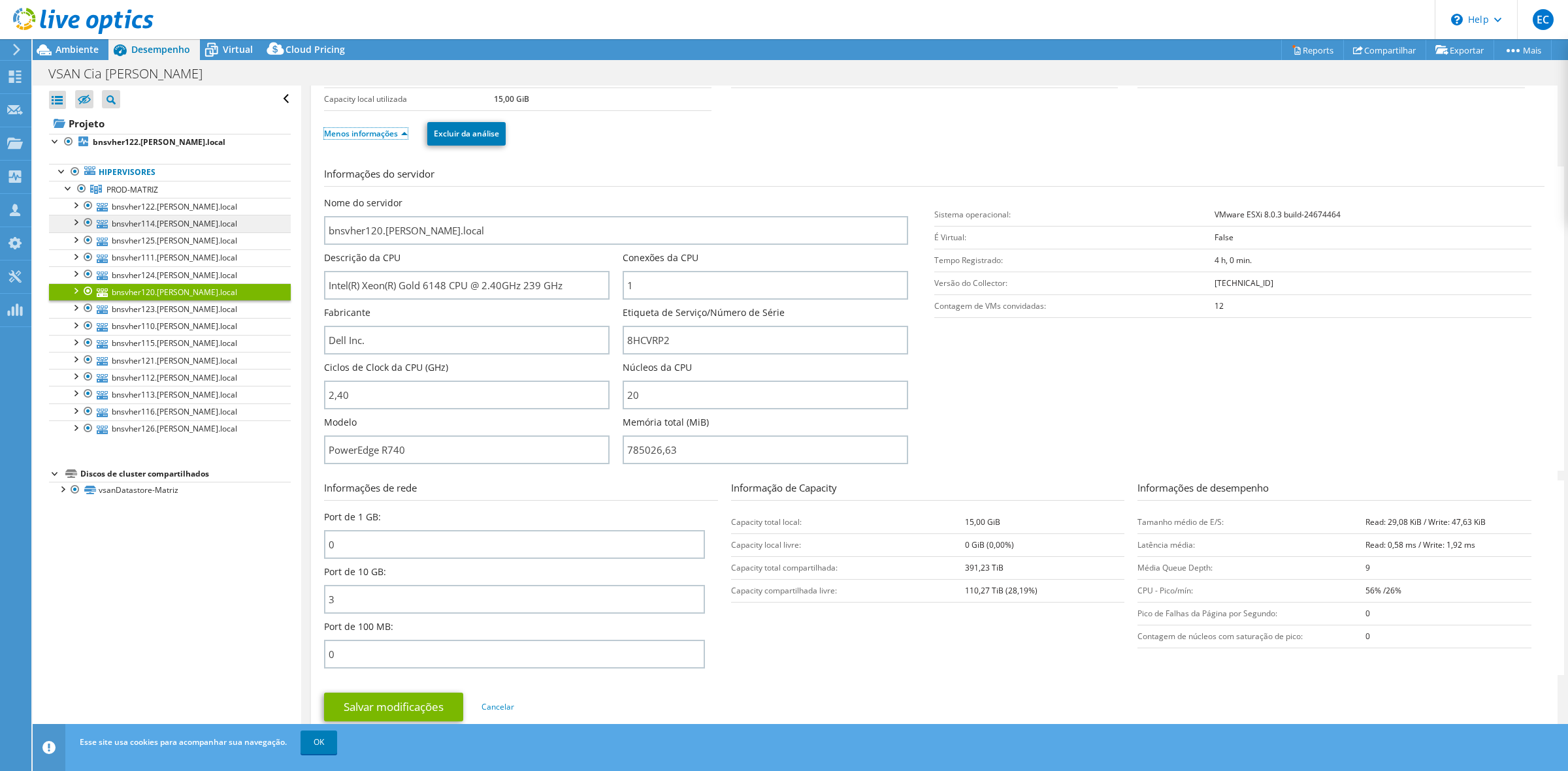
scroll to position [82, 0]
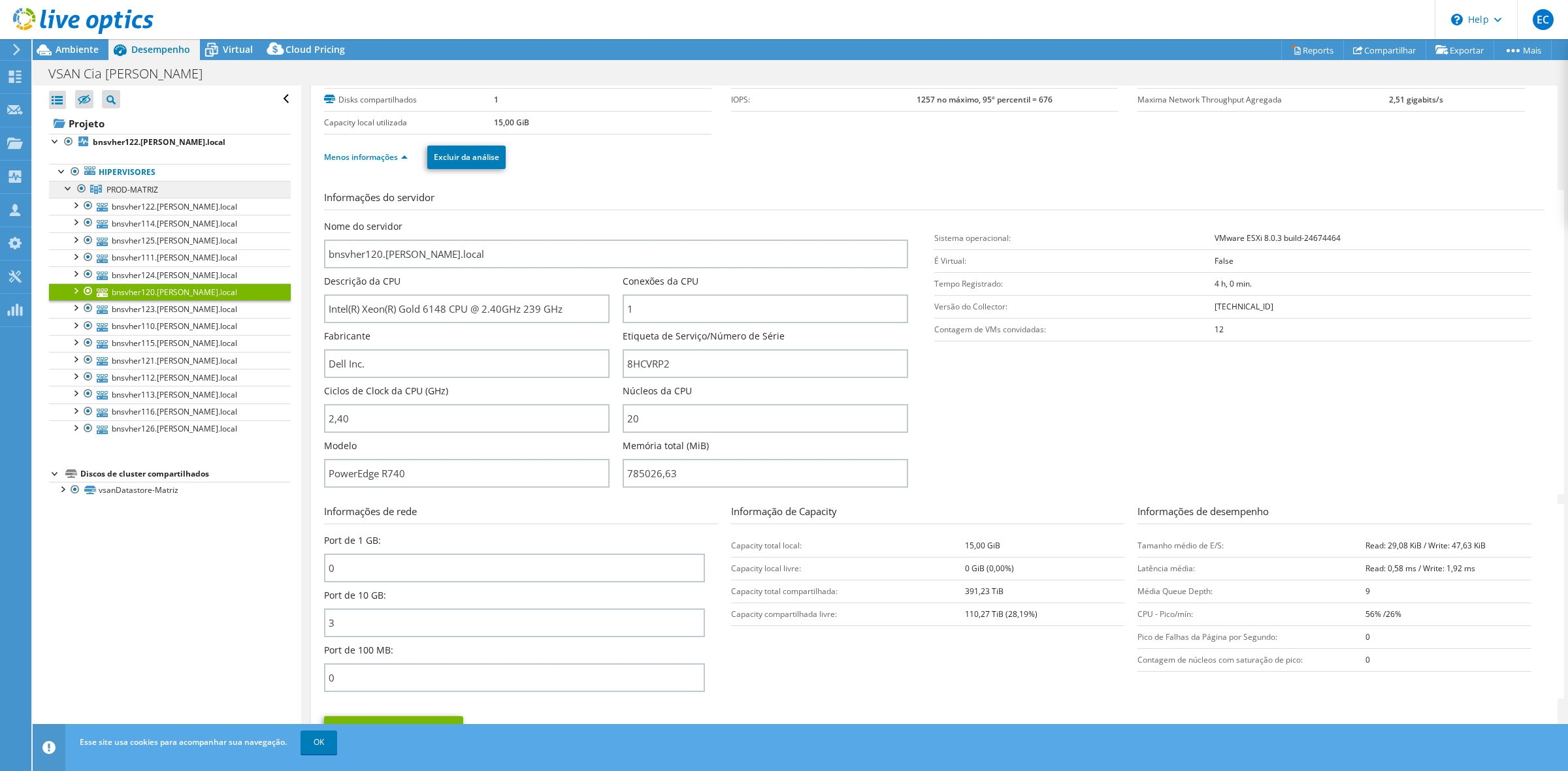
click at [148, 183] on link "PROD-MATRIZ" at bounding box center [169, 189] width 241 height 17
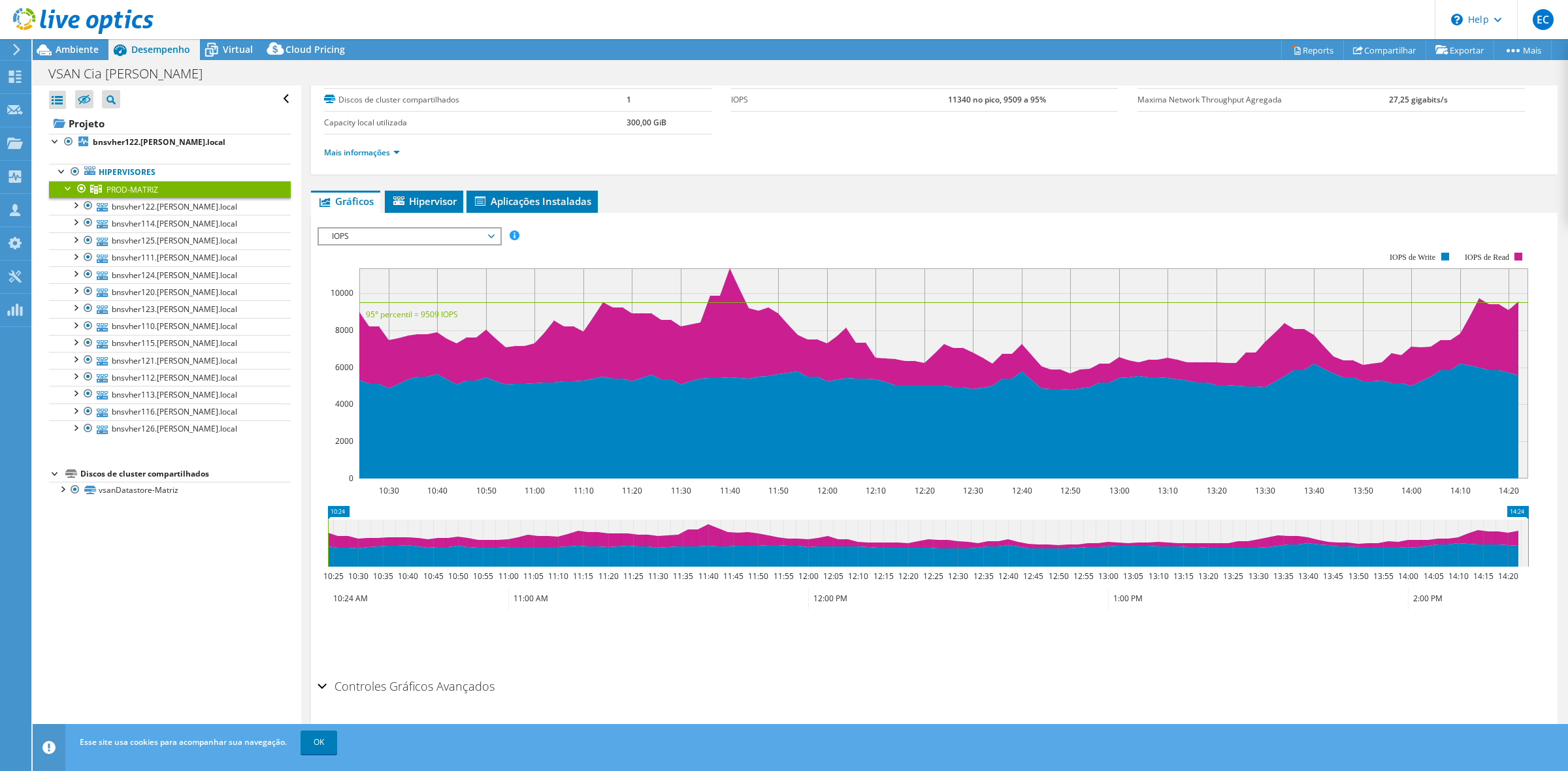
scroll to position [0, 0]
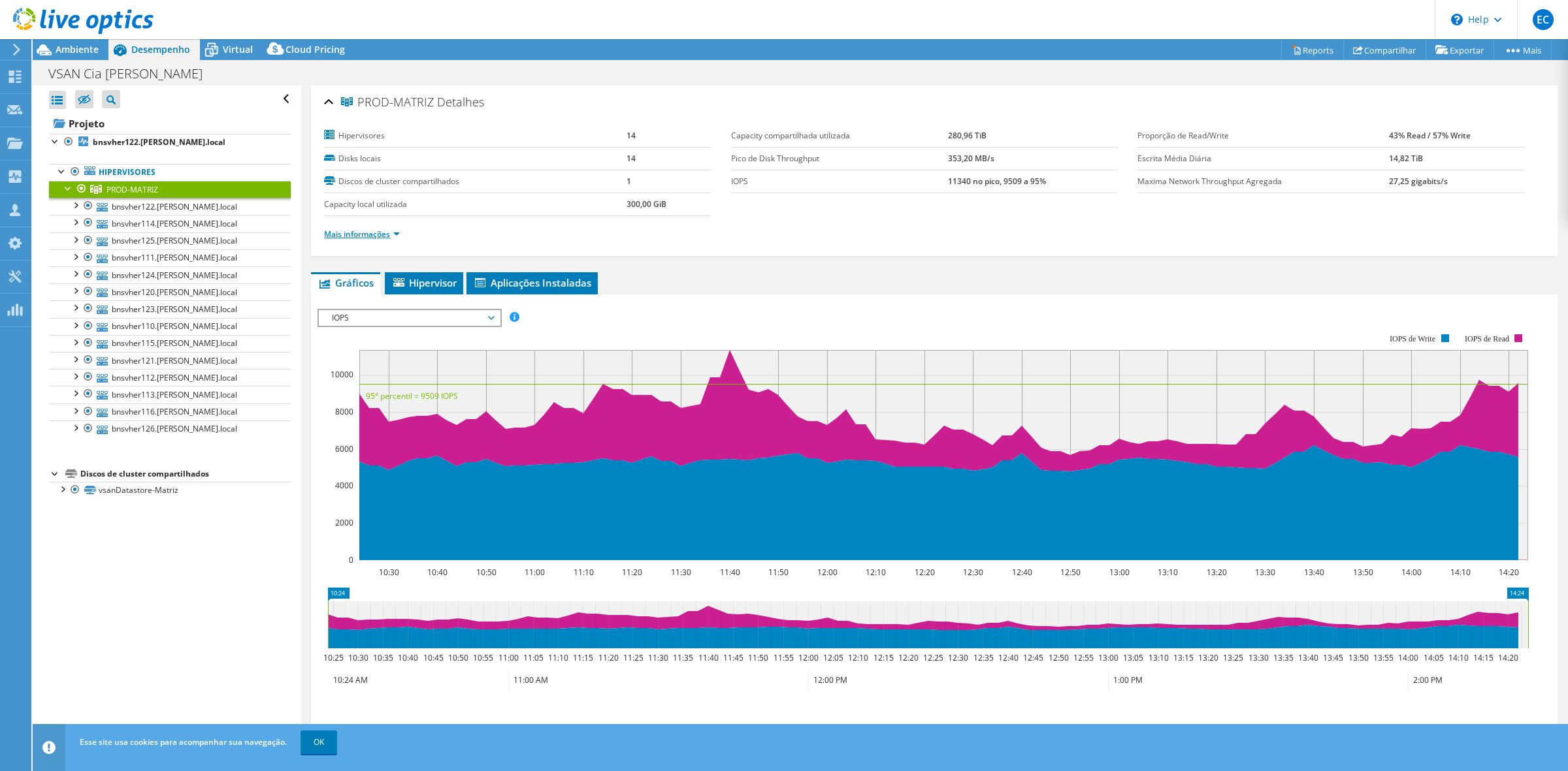
click at [391, 235] on link "Mais informações" at bounding box center [362, 234] width 75 height 11
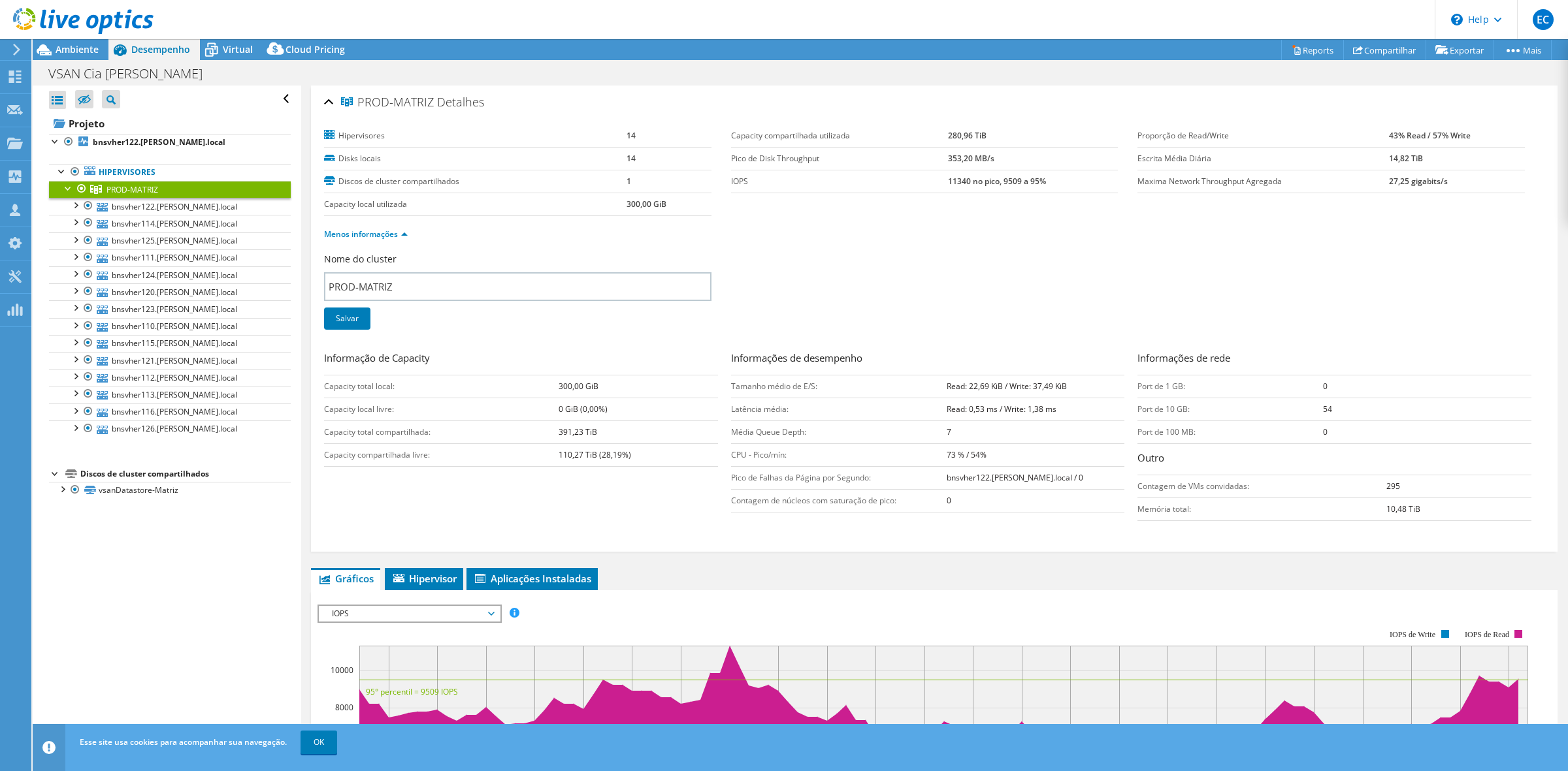
drag, startPoint x: 425, startPoint y: 581, endPoint x: 429, endPoint y: 565, distance: 16.5
click at [425, 580] on span "Hipervisor" at bounding box center [424, 578] width 65 height 13
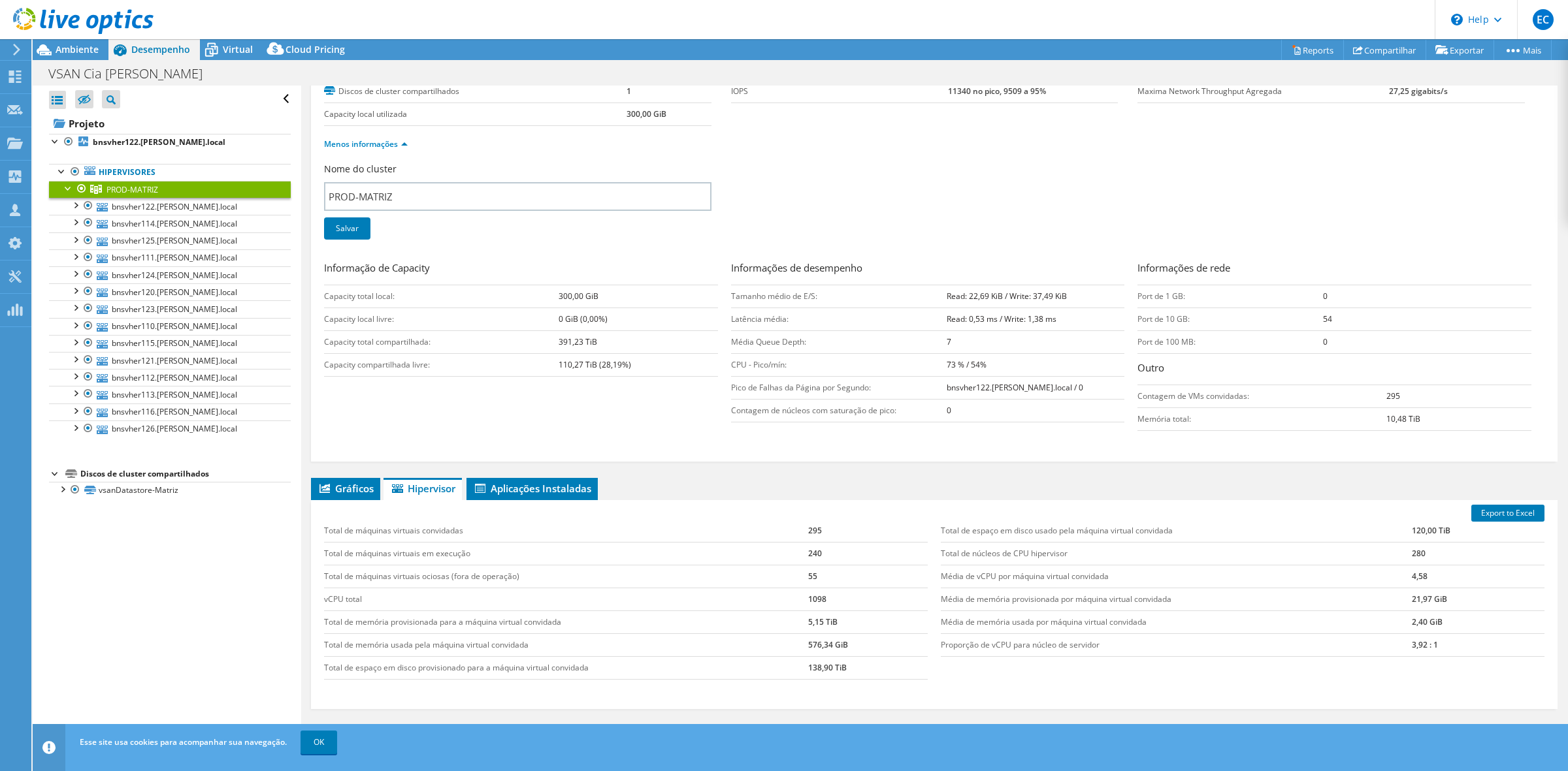
scroll to position [173, 0]
